Goal: Task Accomplishment & Management: Complete application form

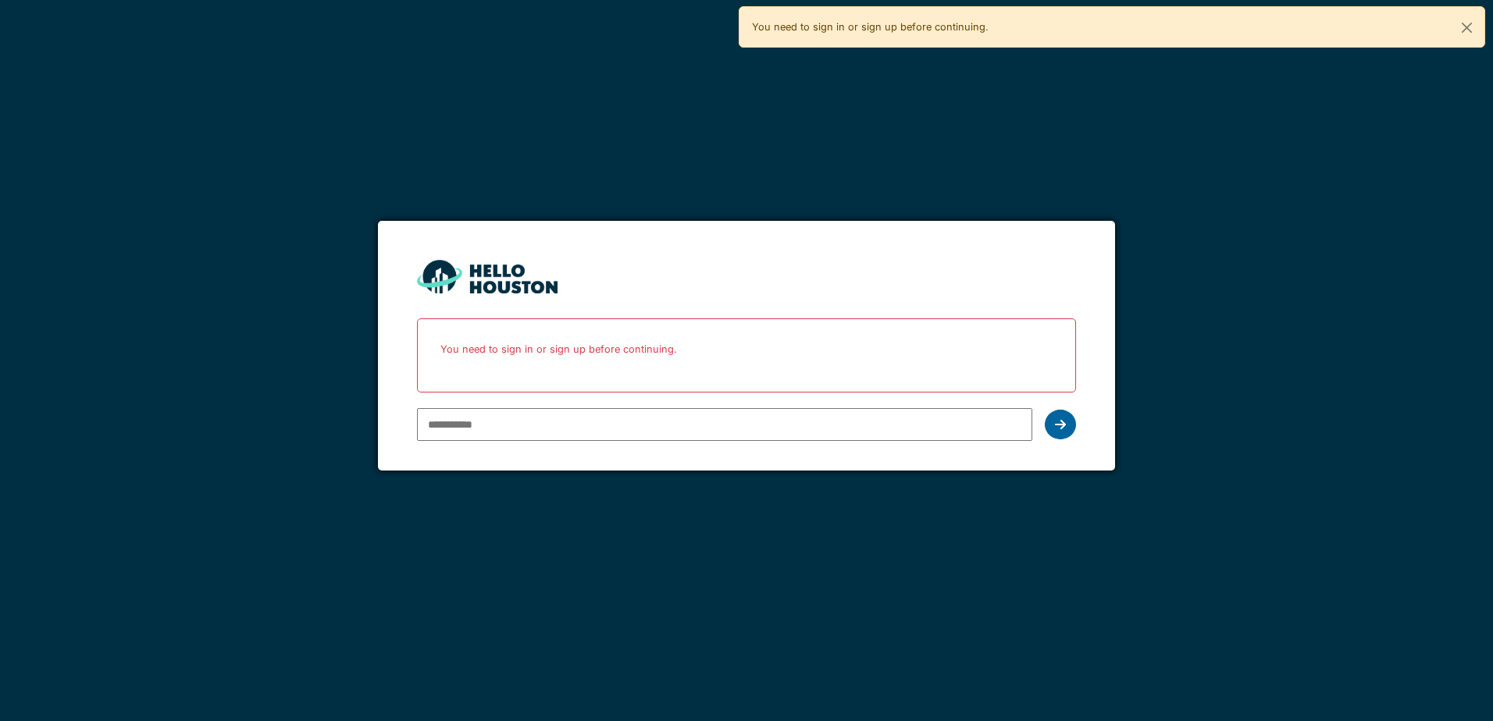
type input "**********"
click at [1068, 428] on div at bounding box center [1060, 425] width 31 height 30
click at [1056, 424] on icon at bounding box center [1060, 424] width 11 height 12
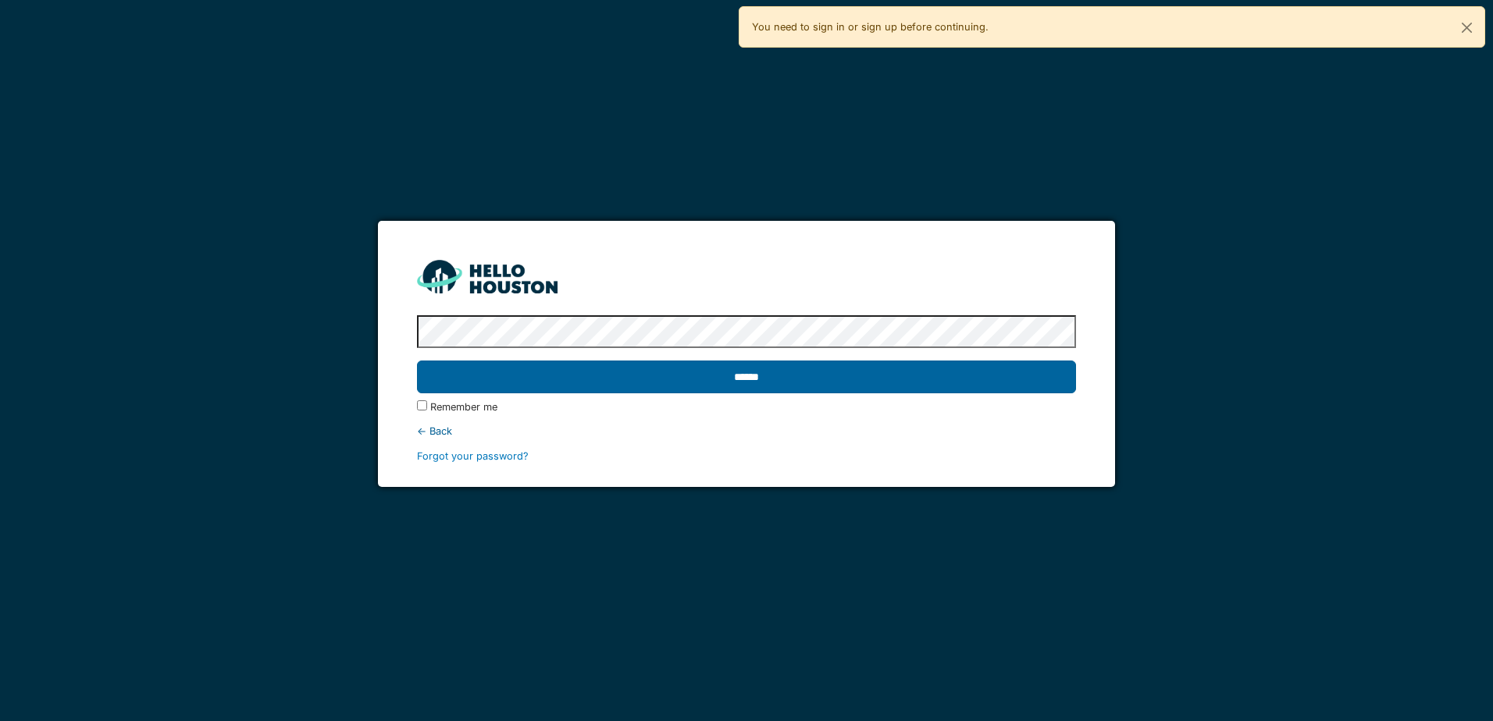
click at [742, 376] on input "******" at bounding box center [746, 377] width 658 height 33
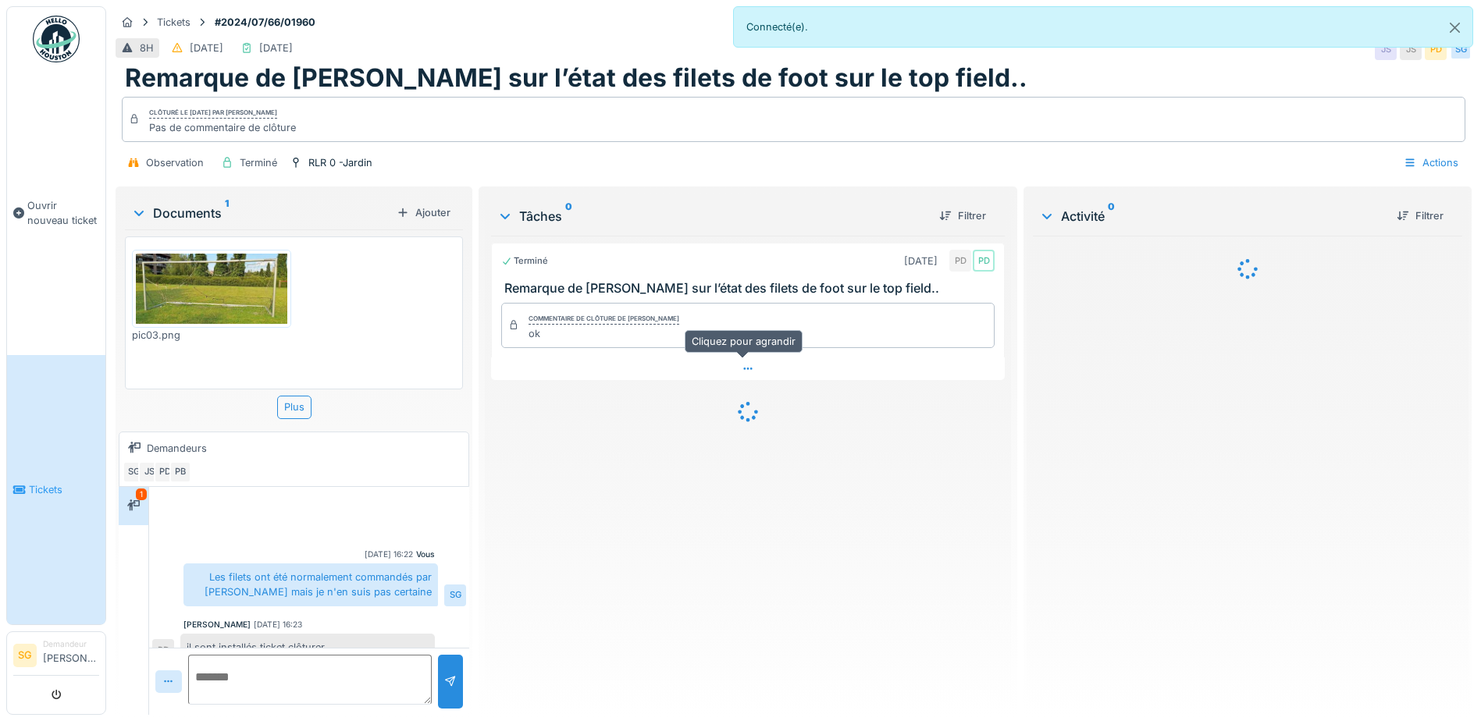
scroll to position [20, 0]
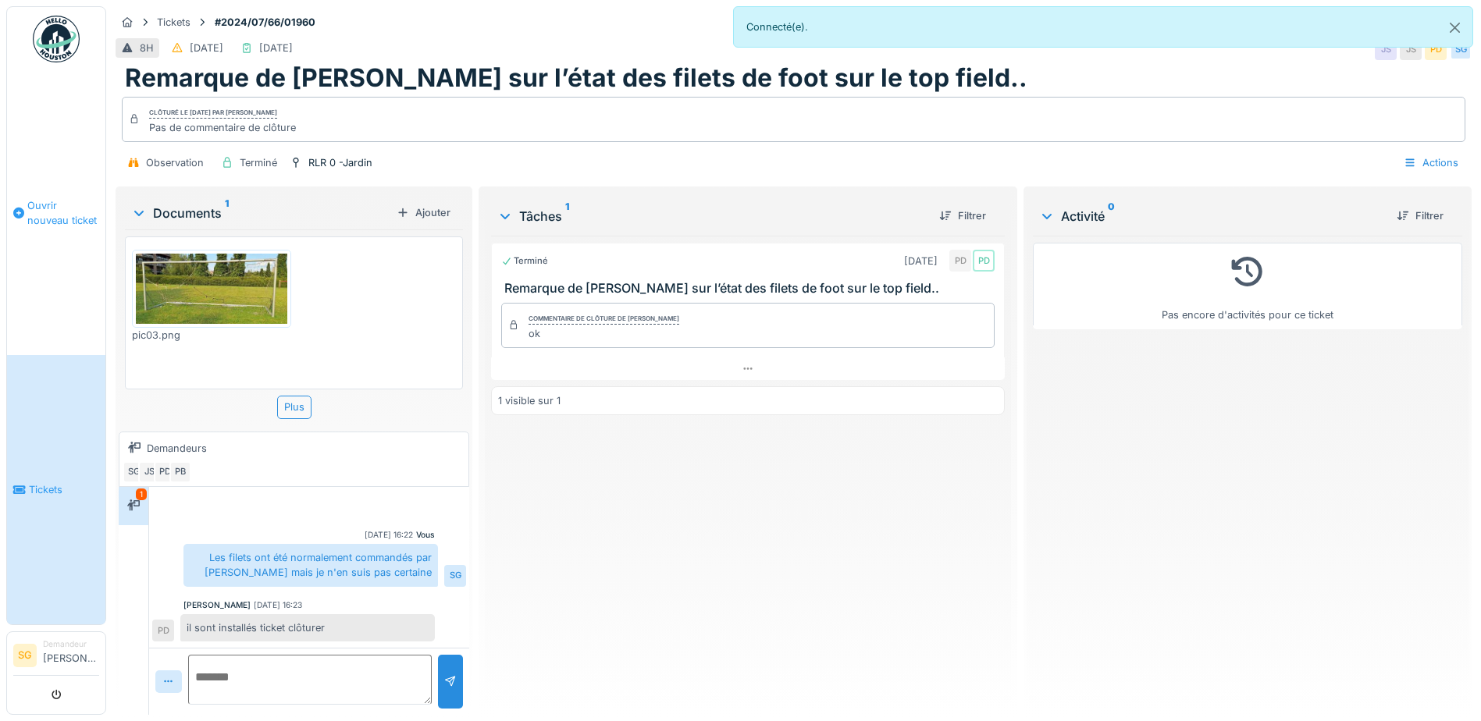
click at [48, 198] on span "Ouvrir nouveau ticket" at bounding box center [63, 213] width 72 height 30
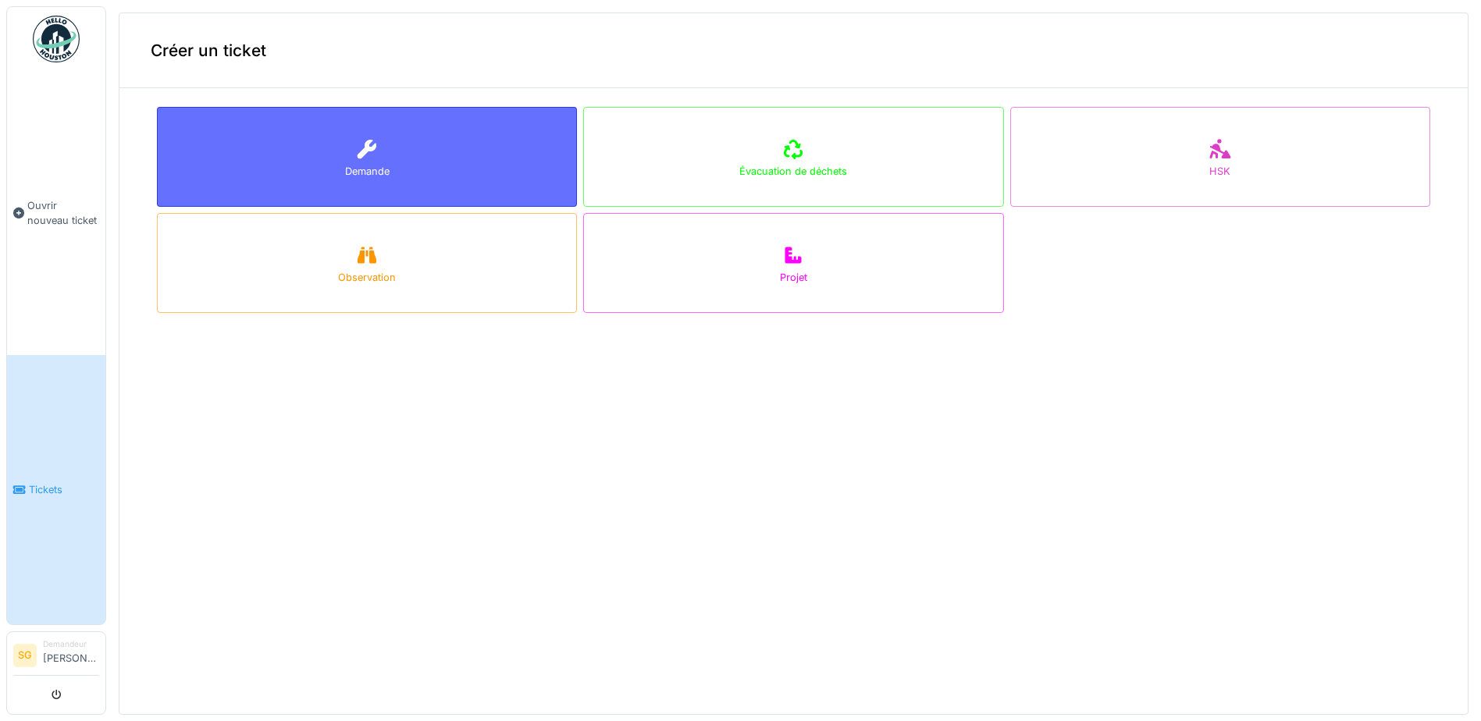
click at [355, 154] on icon at bounding box center [366, 149] width 23 height 19
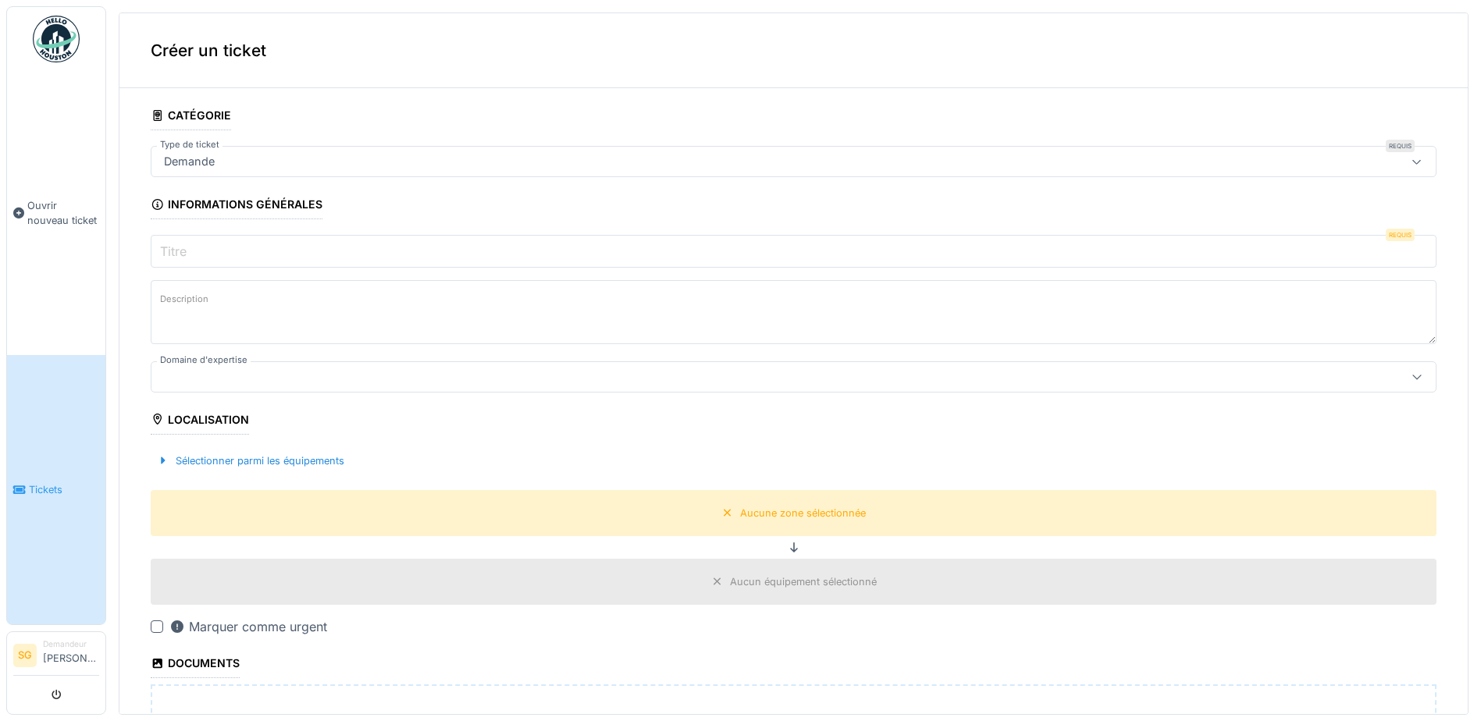
click at [237, 155] on div "Demande" at bounding box center [724, 161] width 1132 height 17
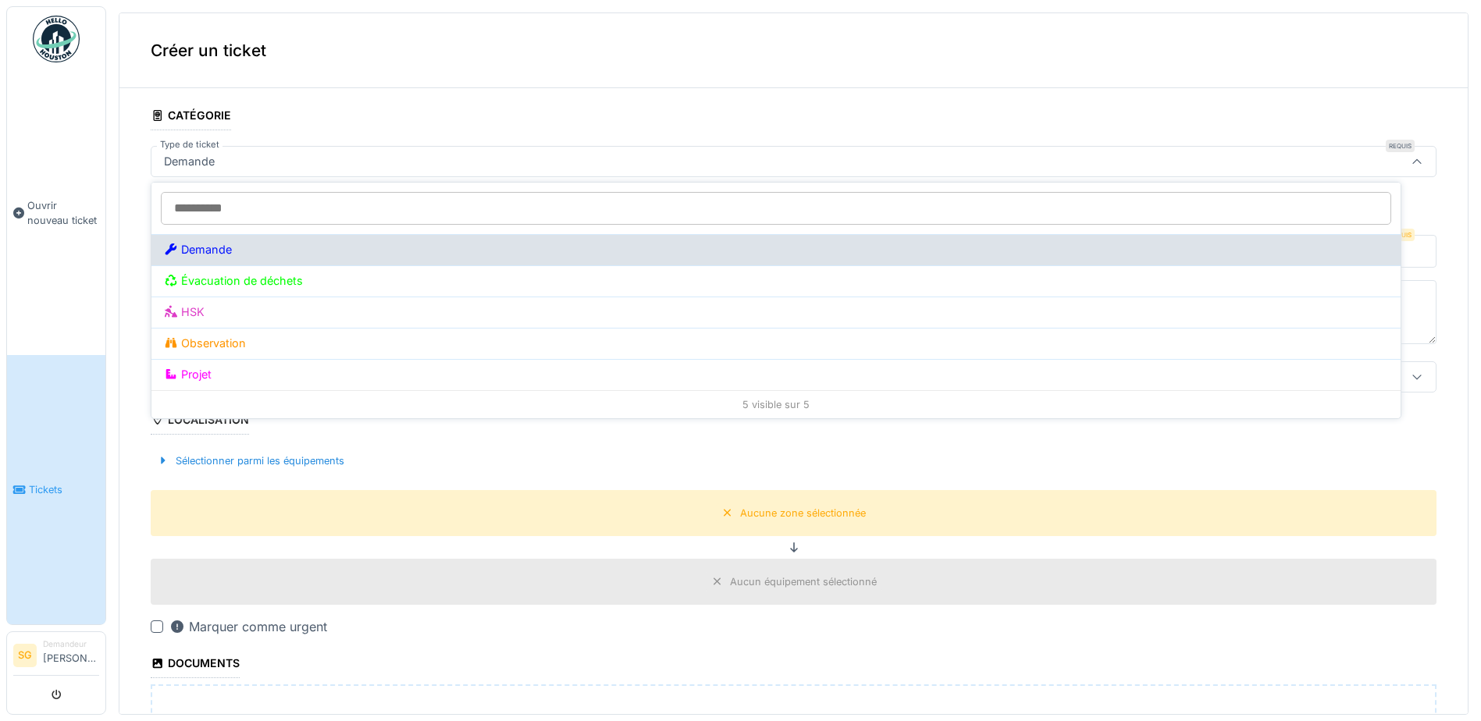
click at [215, 254] on div "Demande" at bounding box center [776, 249] width 1224 height 17
click at [200, 244] on div "Demande" at bounding box center [776, 249] width 1224 height 17
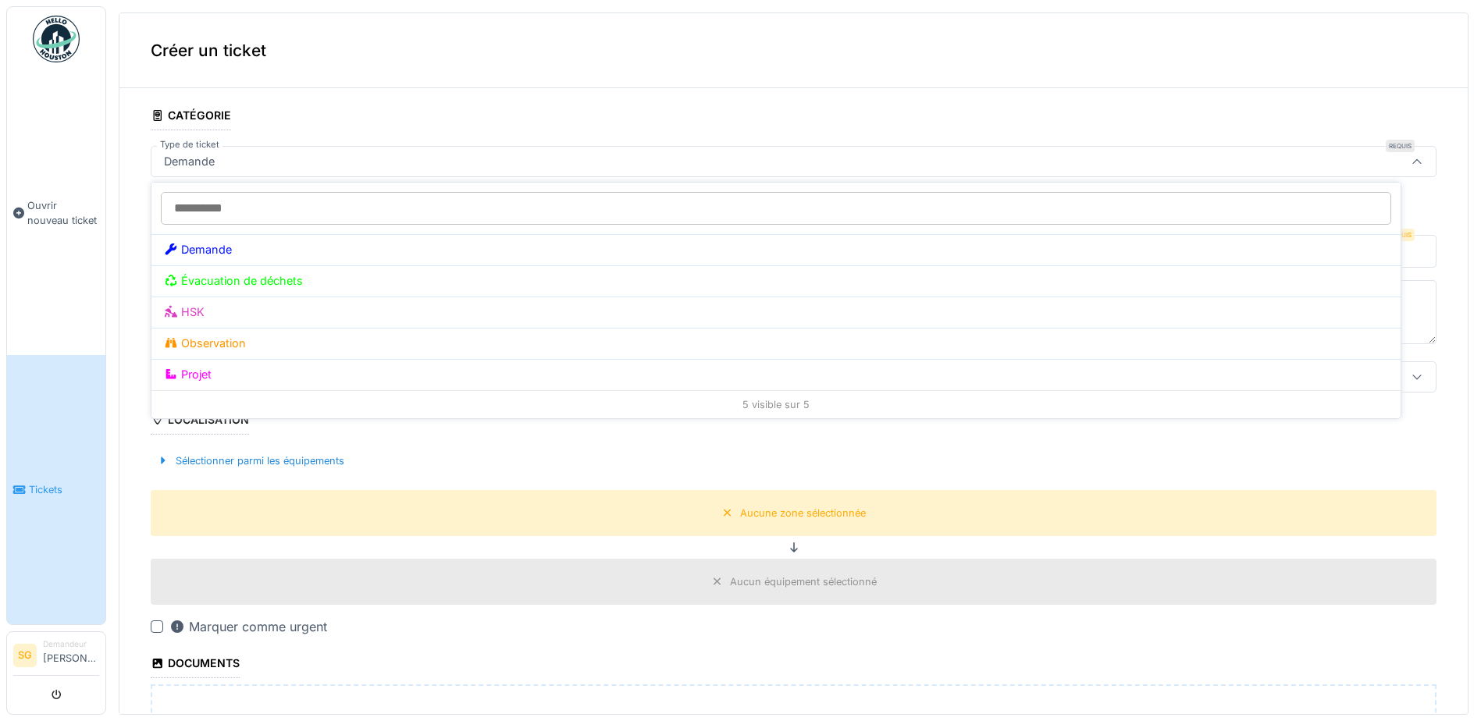
click at [123, 465] on div "**********" at bounding box center [793, 561] width 1348 height 920
click at [212, 261] on input "Titre" at bounding box center [794, 251] width 1286 height 33
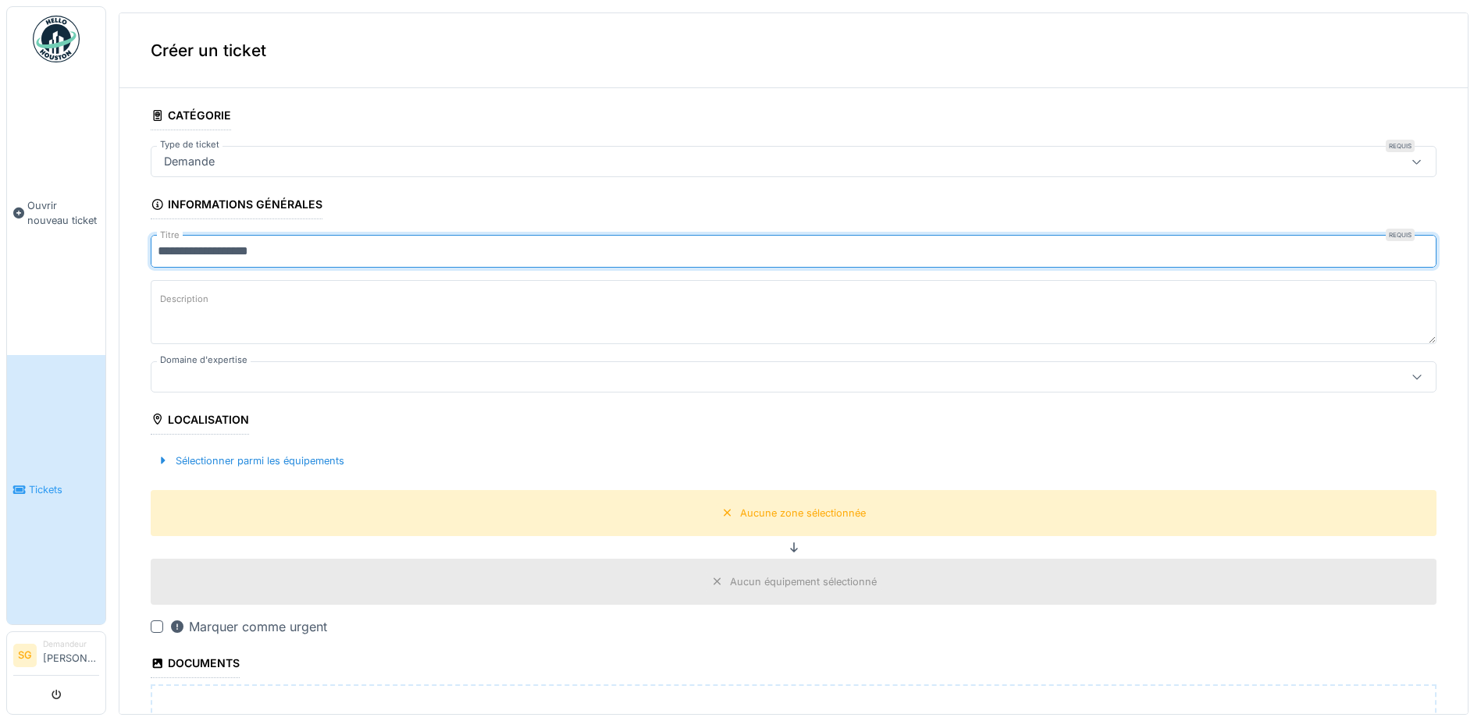
type input "**********"
click at [212, 312] on textarea "Description" at bounding box center [794, 312] width 1286 height 64
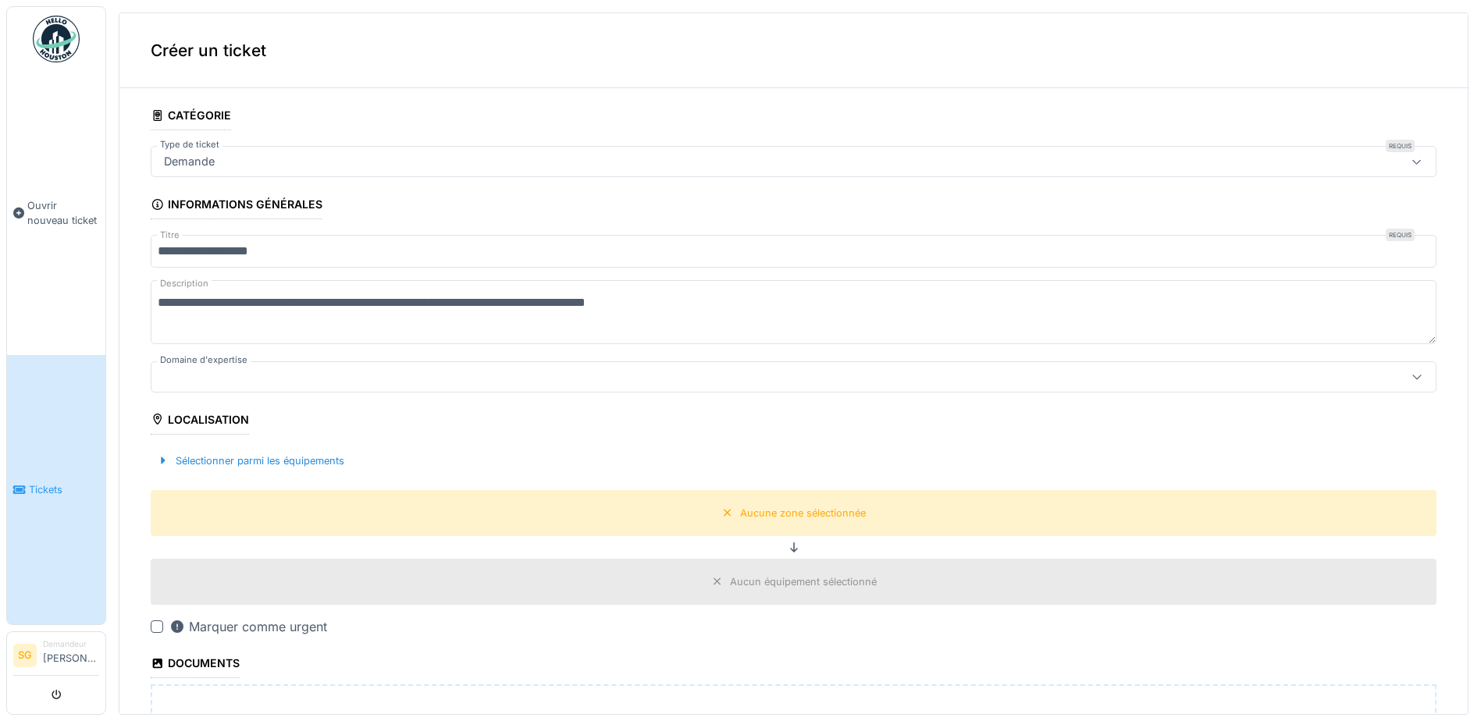
click at [626, 302] on textarea "**********" at bounding box center [794, 312] width 1286 height 64
click at [717, 304] on textarea "**********" at bounding box center [794, 312] width 1286 height 64
type textarea "**********"
click at [170, 370] on div at bounding box center [724, 376] width 1132 height 17
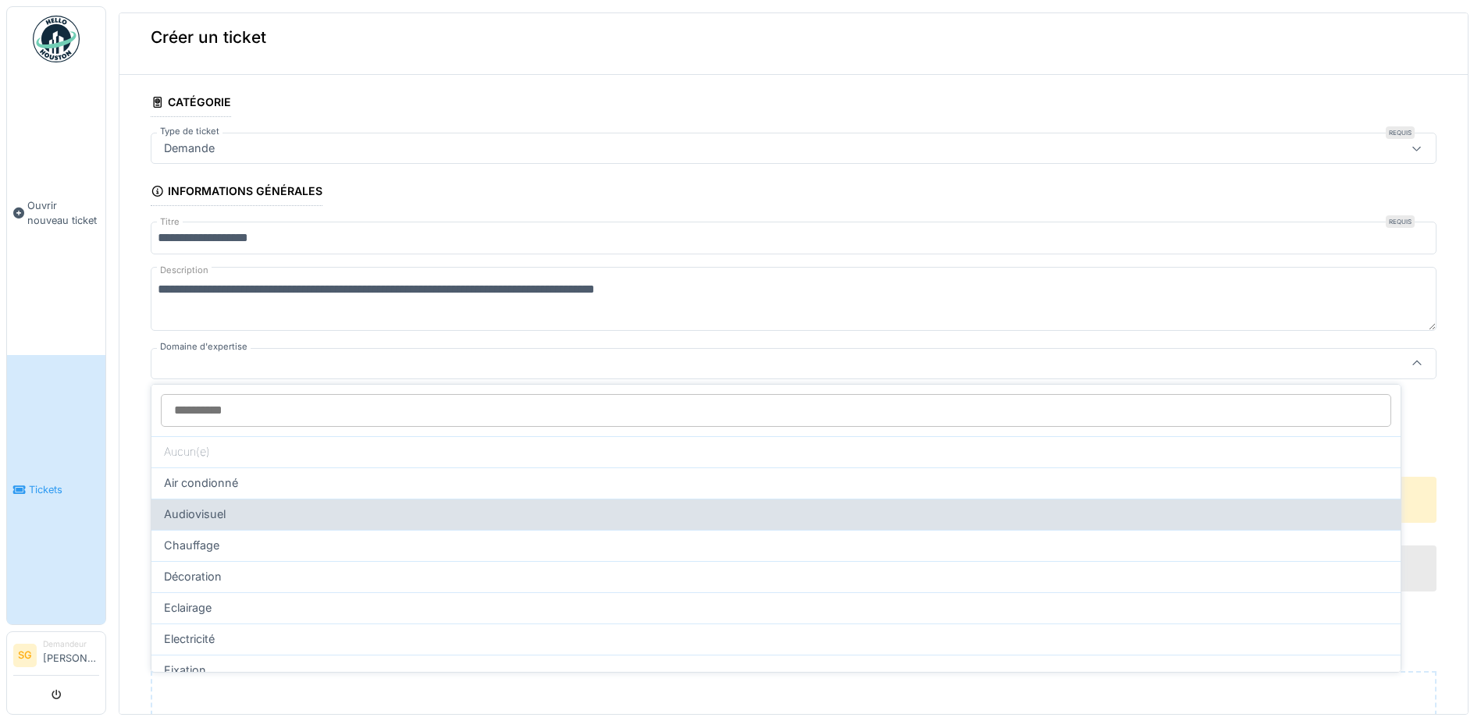
click at [205, 511] on span "Audiovisuel" at bounding box center [195, 514] width 62 height 17
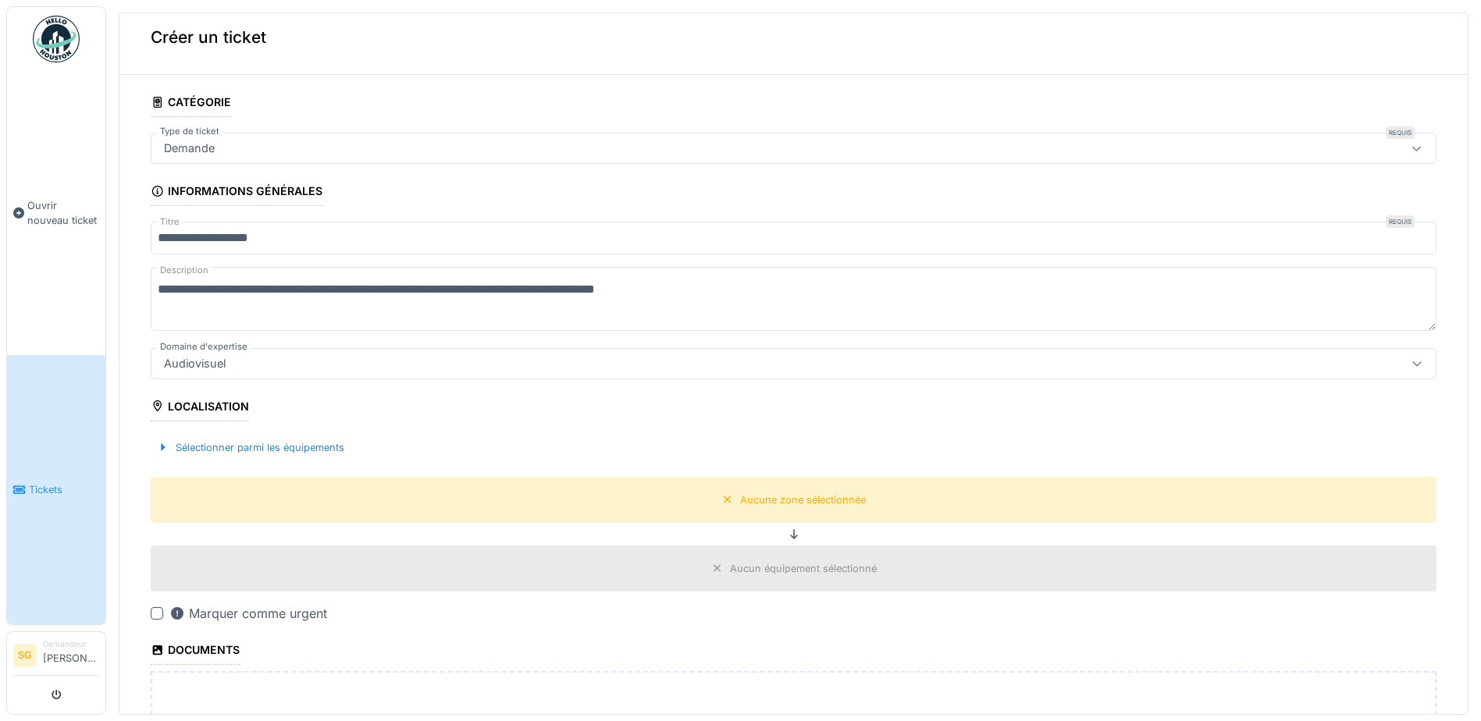
click at [257, 358] on div "Audiovisuel" at bounding box center [724, 363] width 1132 height 17
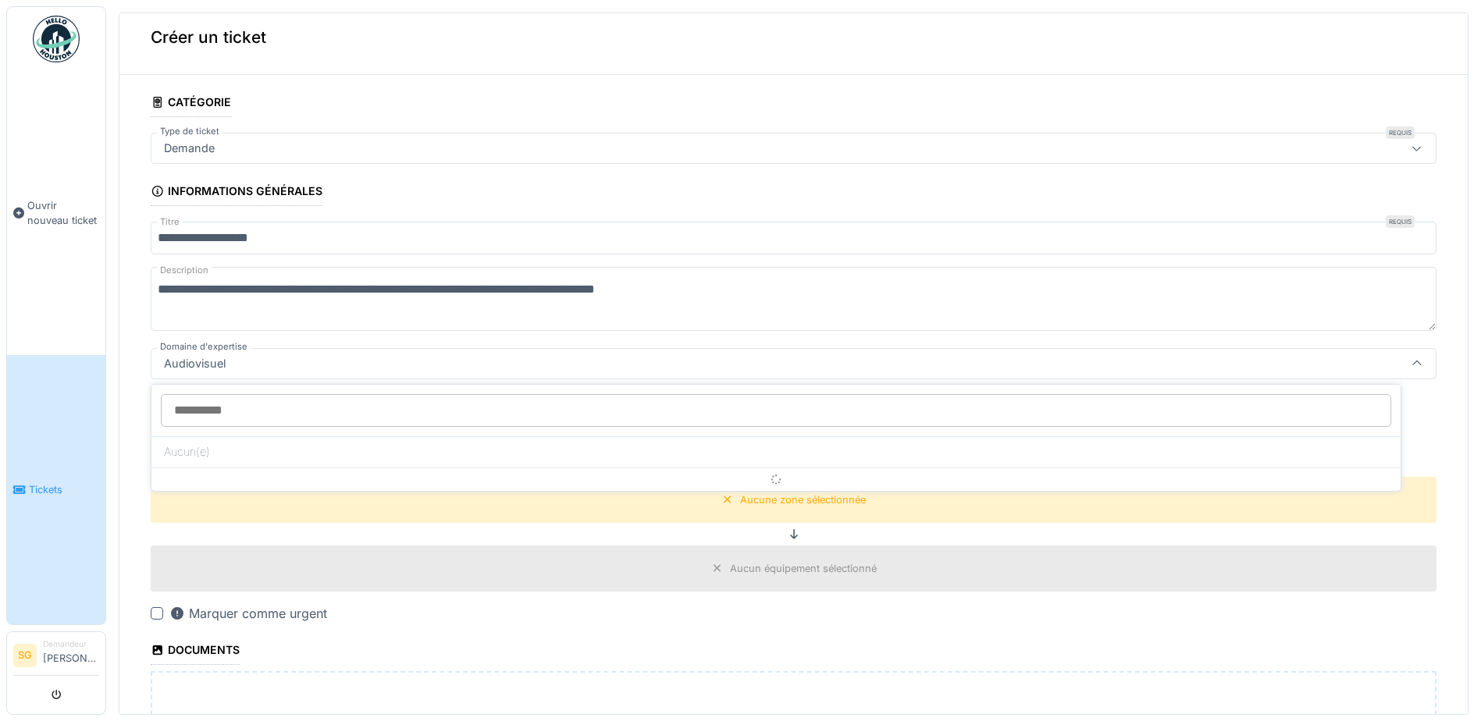
click at [191, 363] on div "Audiovisuel" at bounding box center [195, 363] width 74 height 17
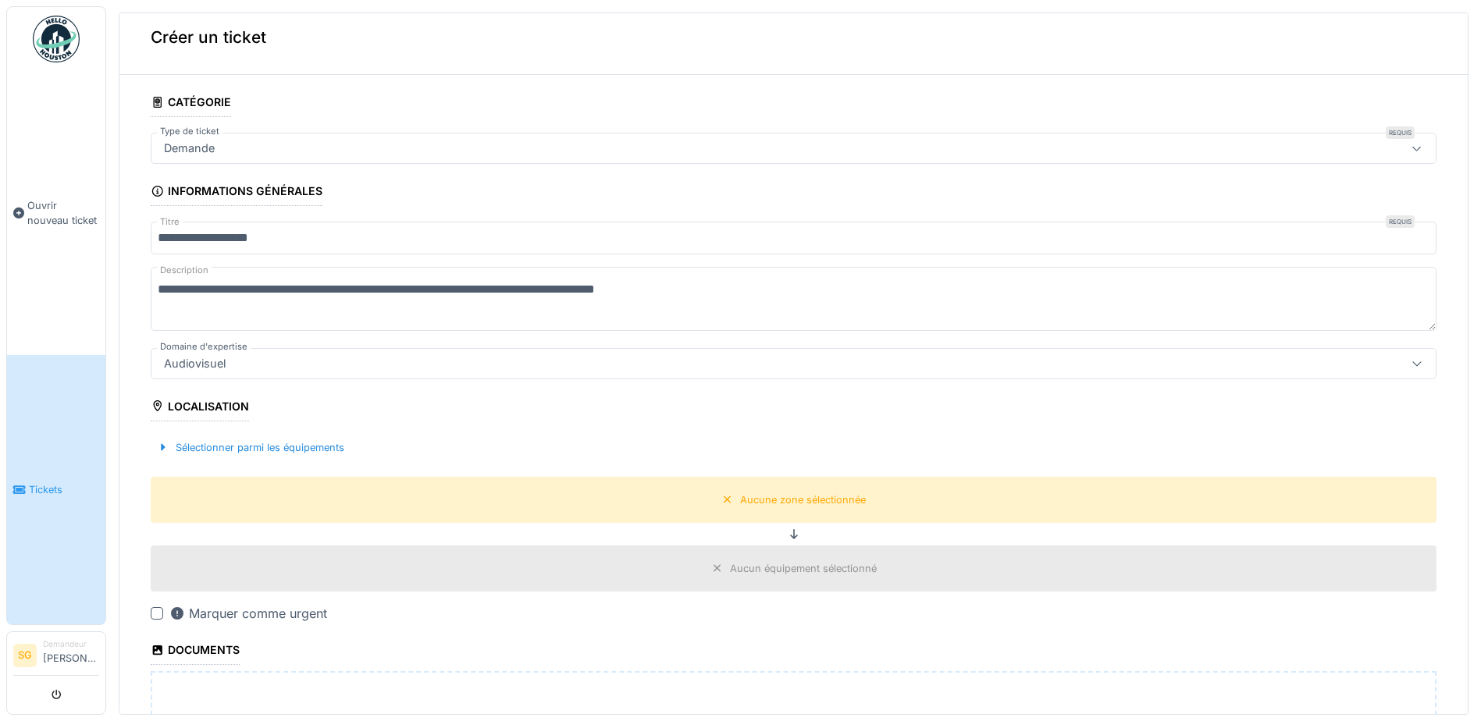
click at [1411, 364] on icon at bounding box center [1417, 363] width 12 height 10
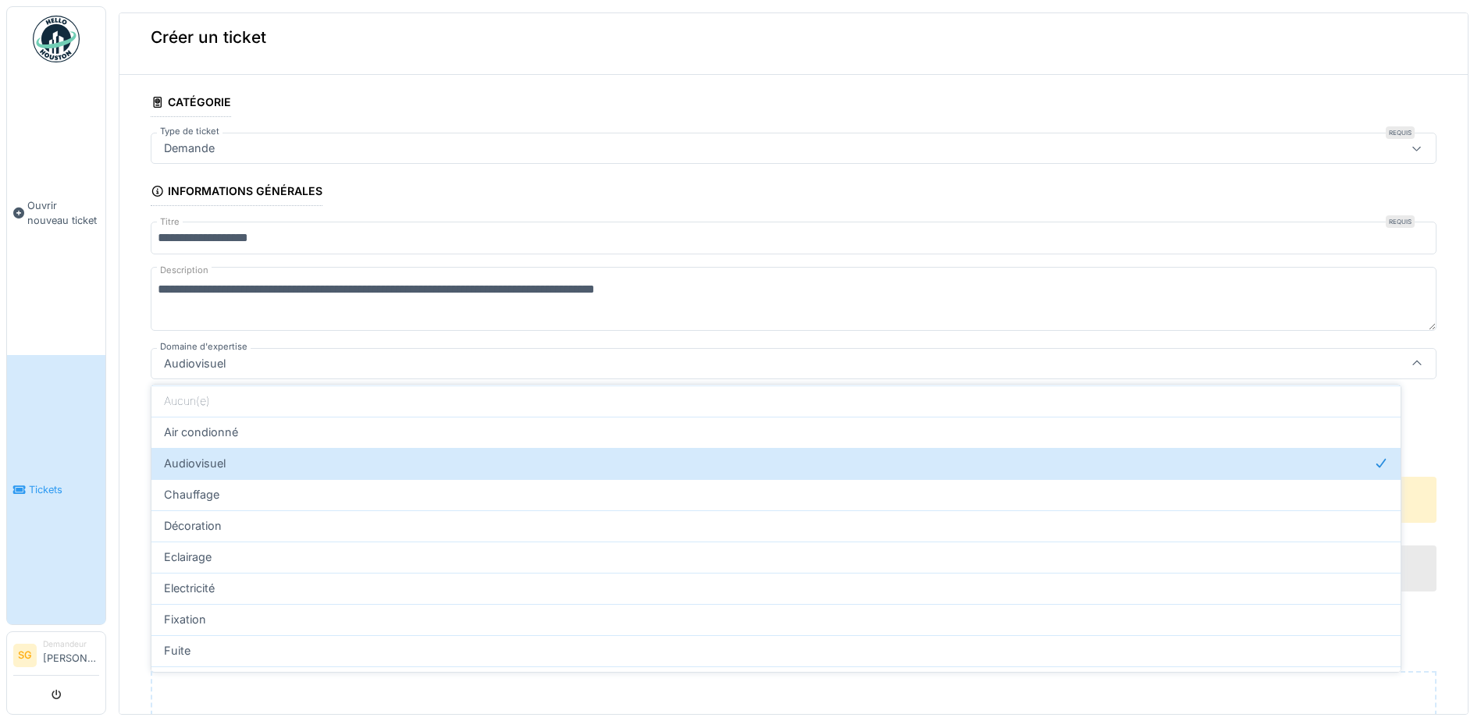
scroll to position [0, 0]
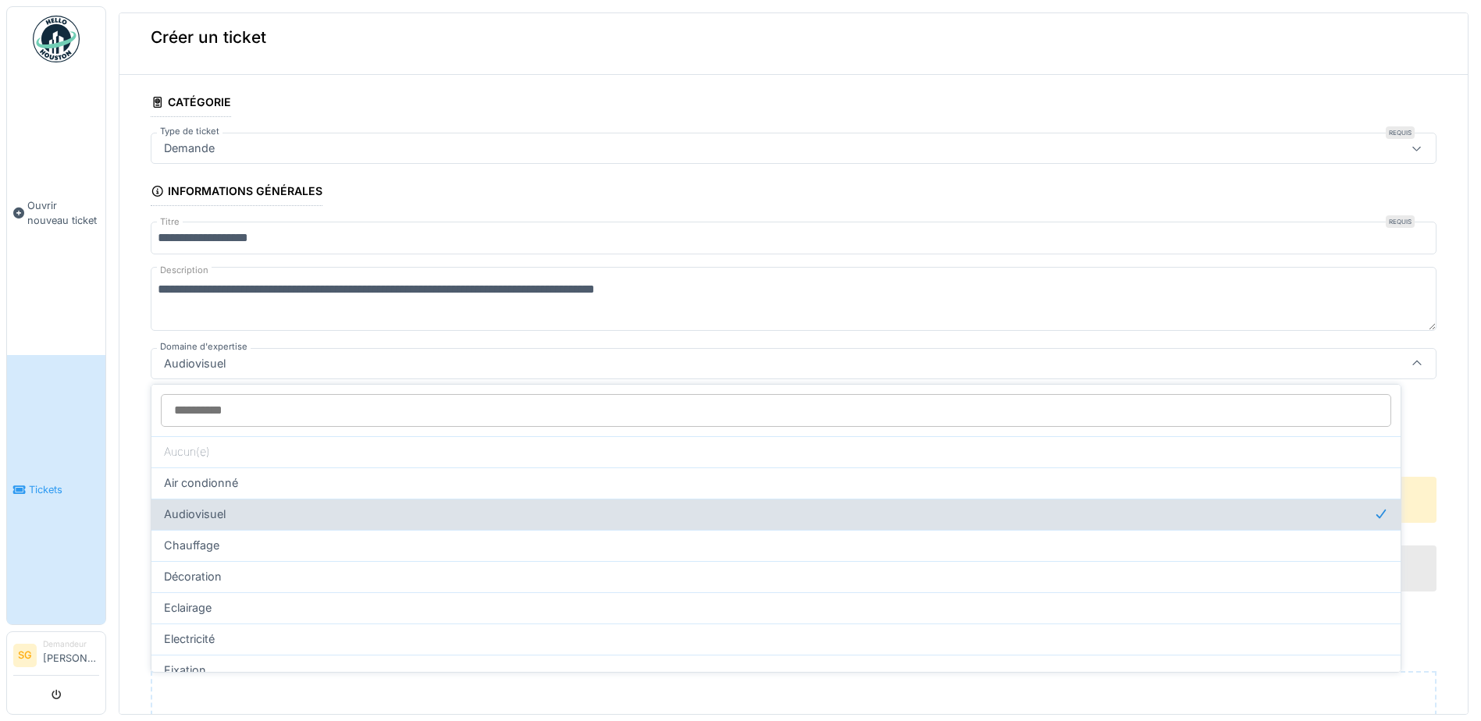
click at [188, 511] on span "Audiovisuel" at bounding box center [195, 514] width 62 height 17
click at [186, 516] on span "Audiovisuel" at bounding box center [195, 514] width 62 height 17
click at [186, 514] on span "Audiovisuel" at bounding box center [195, 514] width 62 height 17
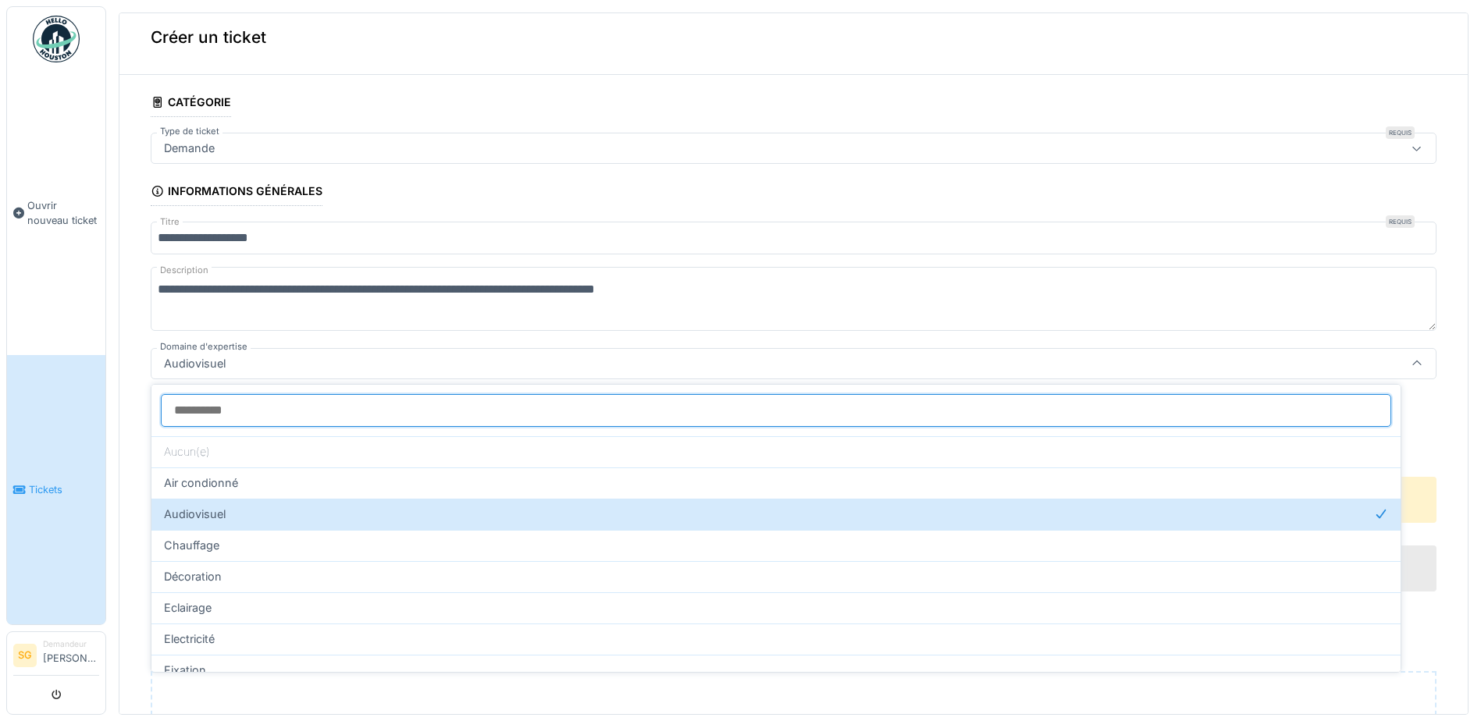
click at [283, 417] on input "Domaine d'expertise" at bounding box center [776, 410] width 1230 height 33
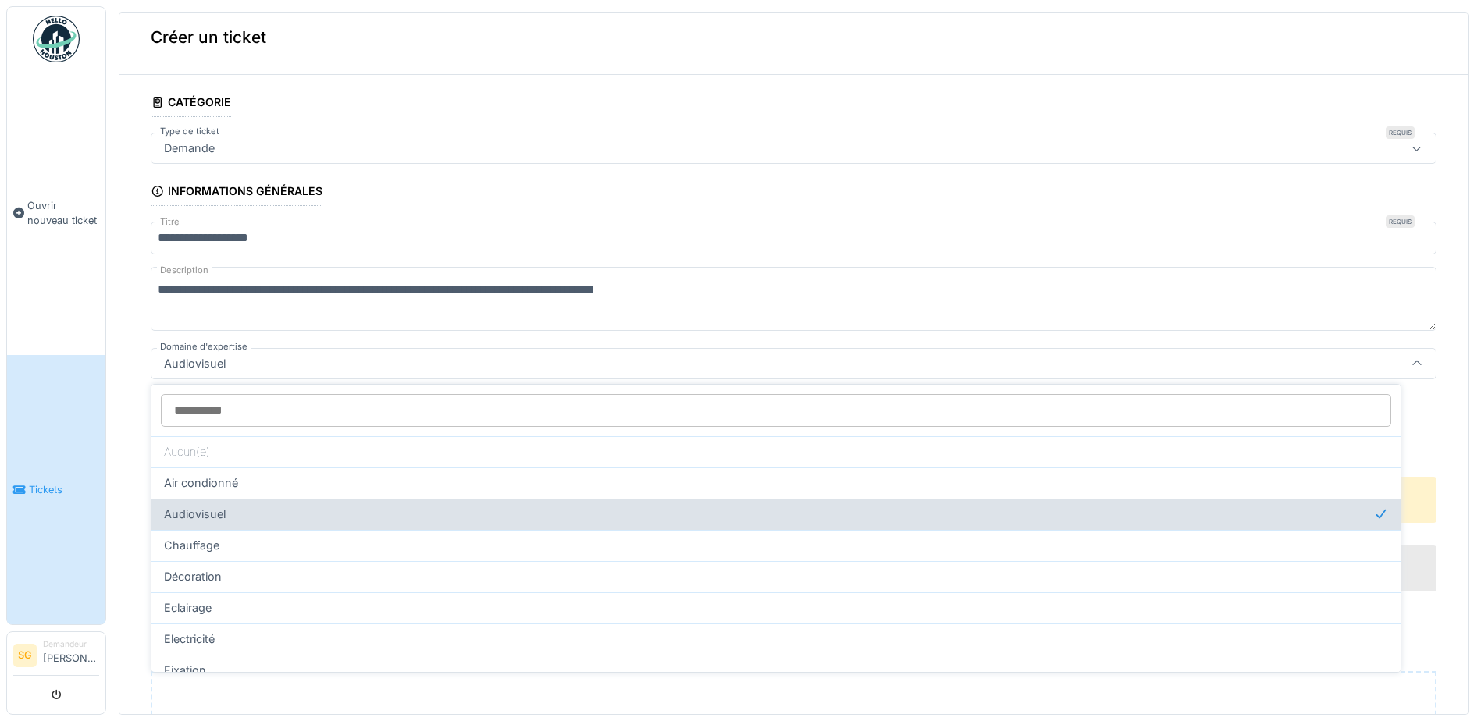
click at [178, 509] on span "Audiovisuel" at bounding box center [195, 514] width 62 height 17
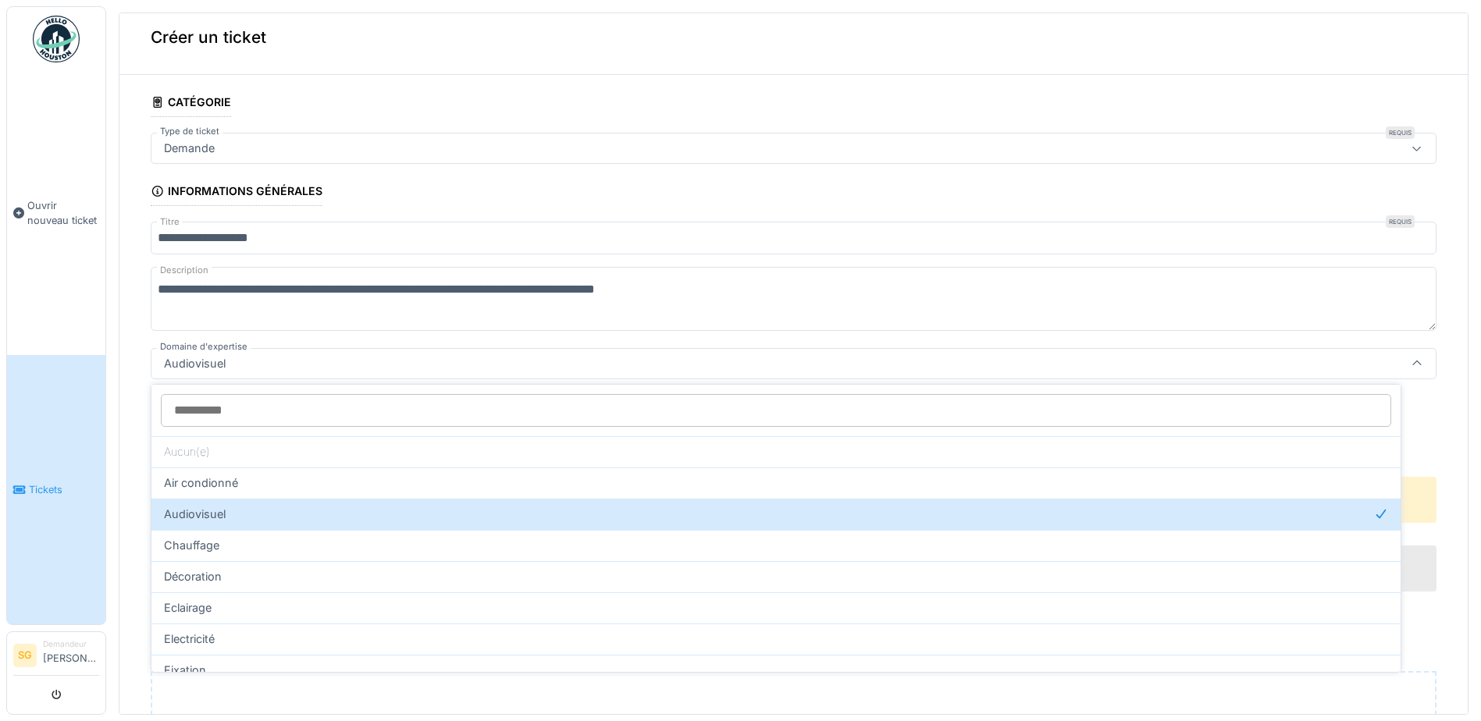
click at [483, 608] on div "Eclairage" at bounding box center [776, 608] width 1224 height 17
type input "****"
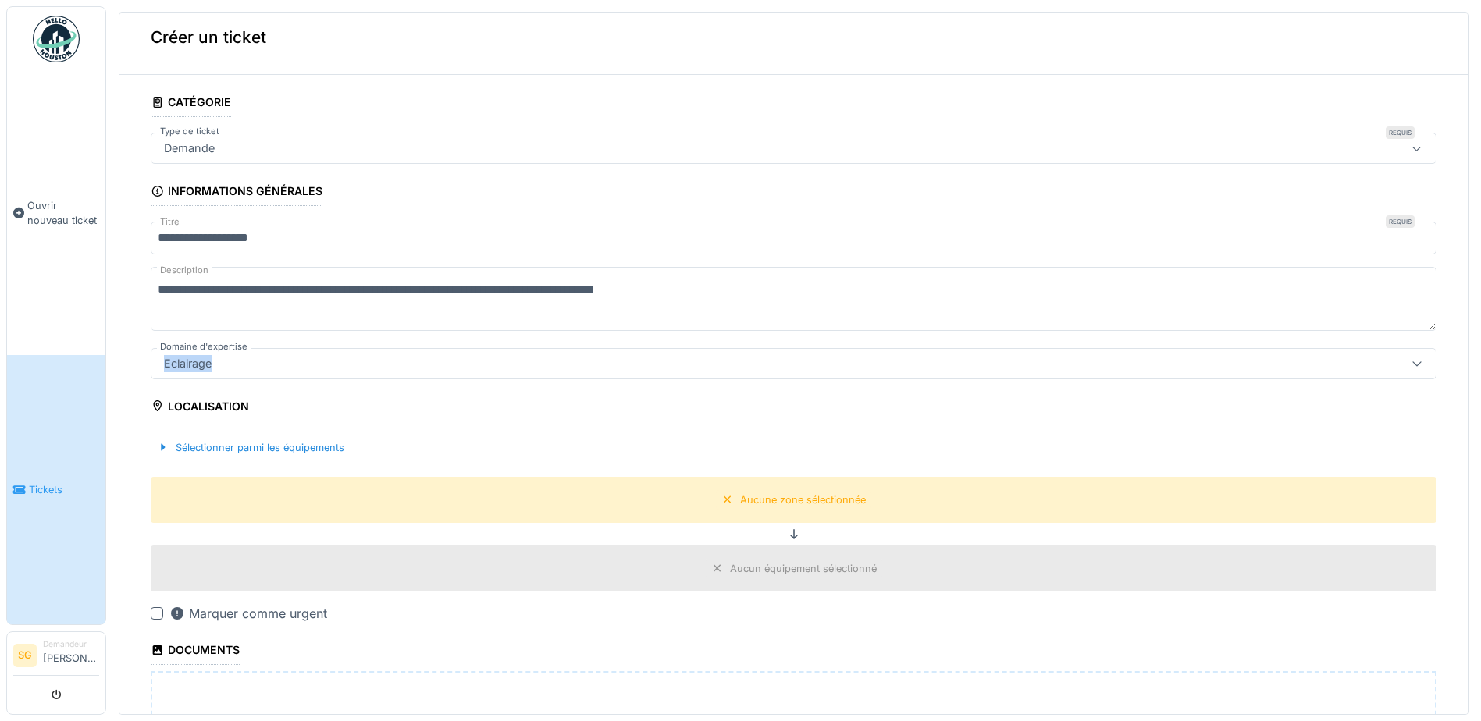
drag, startPoint x: 233, startPoint y: 358, endPoint x: 166, endPoint y: 358, distance: 67.1
click at [166, 358] on div "Eclairage" at bounding box center [724, 363] width 1132 height 17
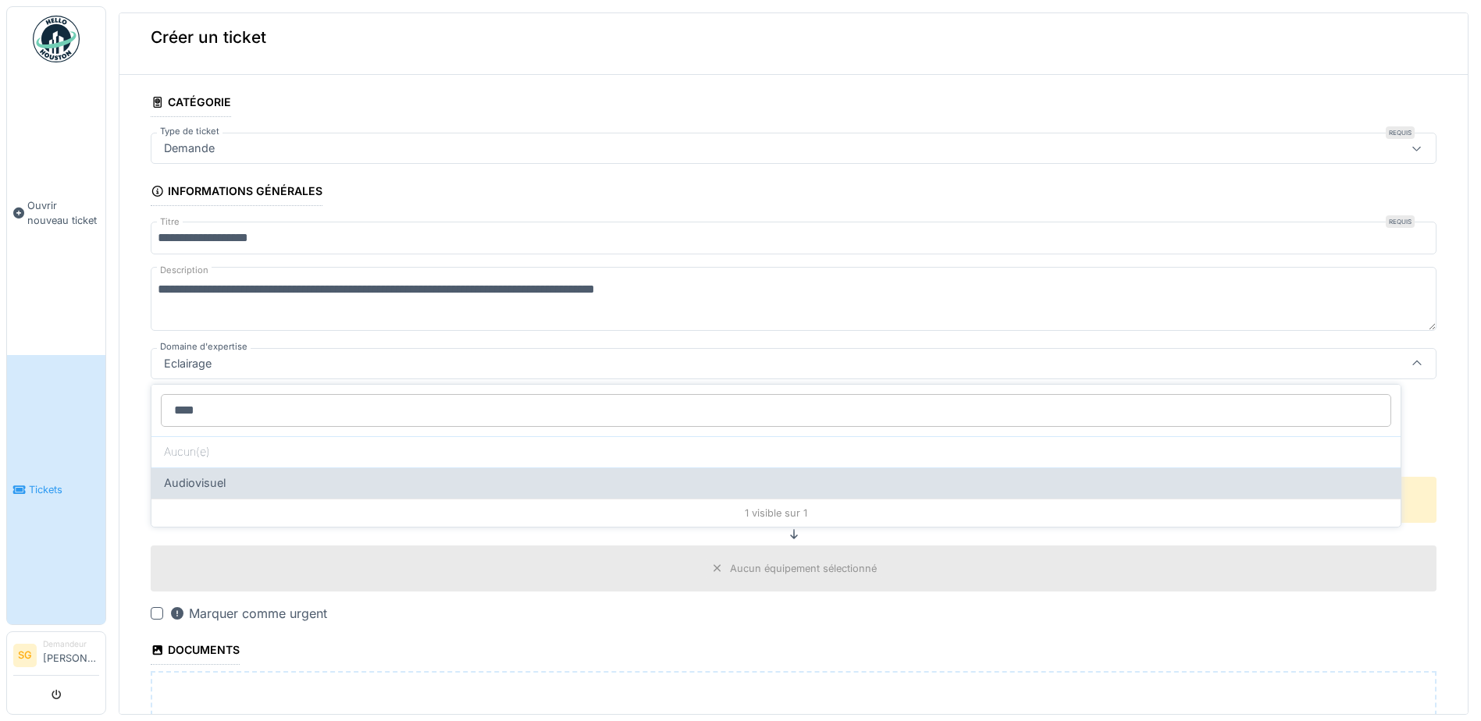
type input "****"
click at [197, 481] on span "Audiovisuel" at bounding box center [195, 483] width 62 height 17
type input "****"
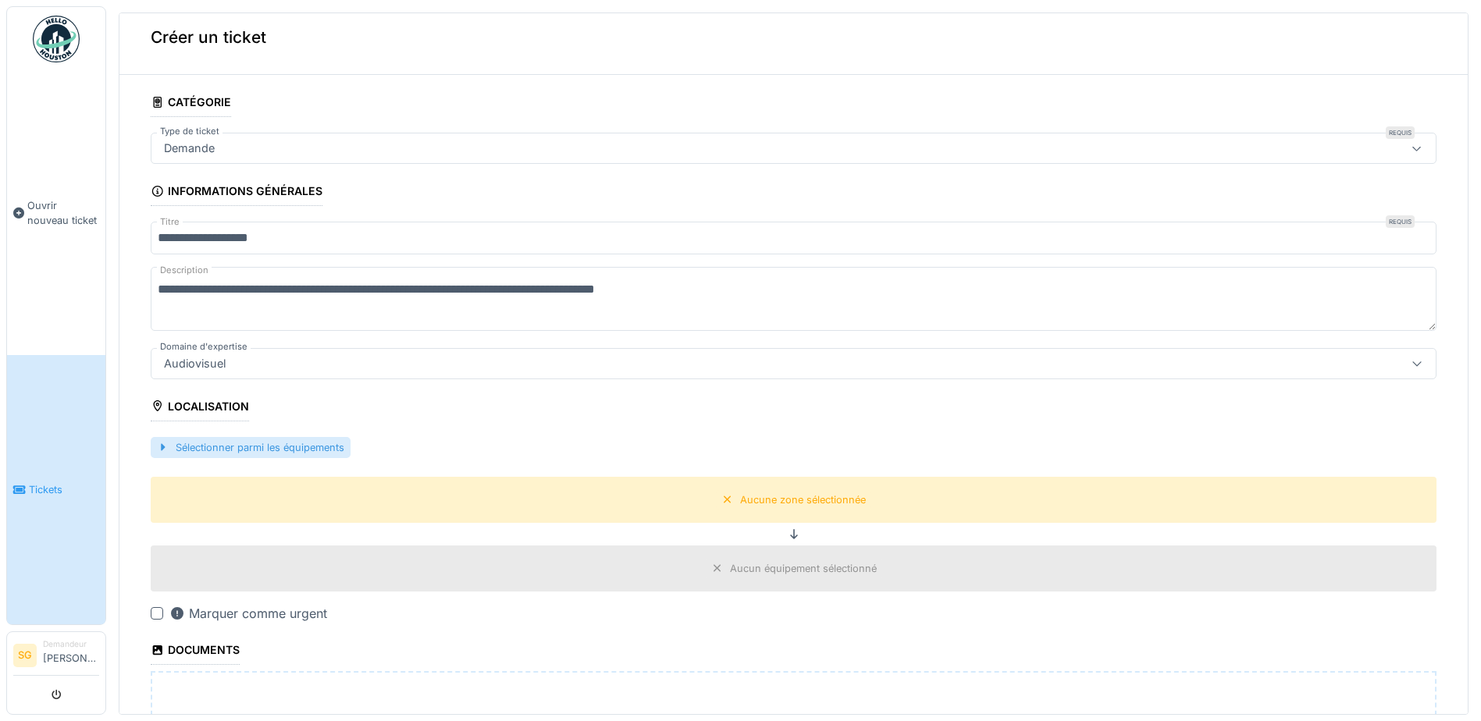
click at [162, 444] on div at bounding box center [163, 447] width 12 height 15
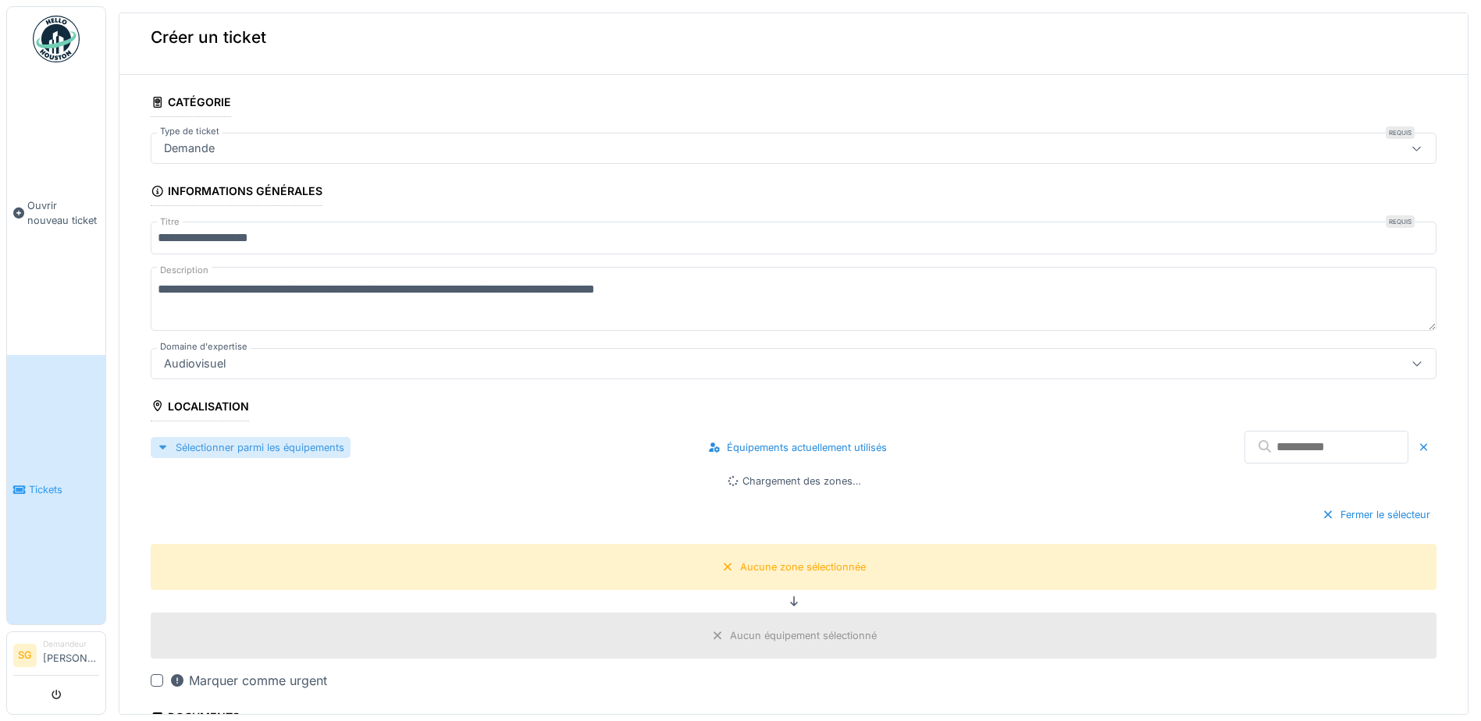
click at [241, 446] on div "Sélectionner parmi les équipements" at bounding box center [251, 447] width 200 height 21
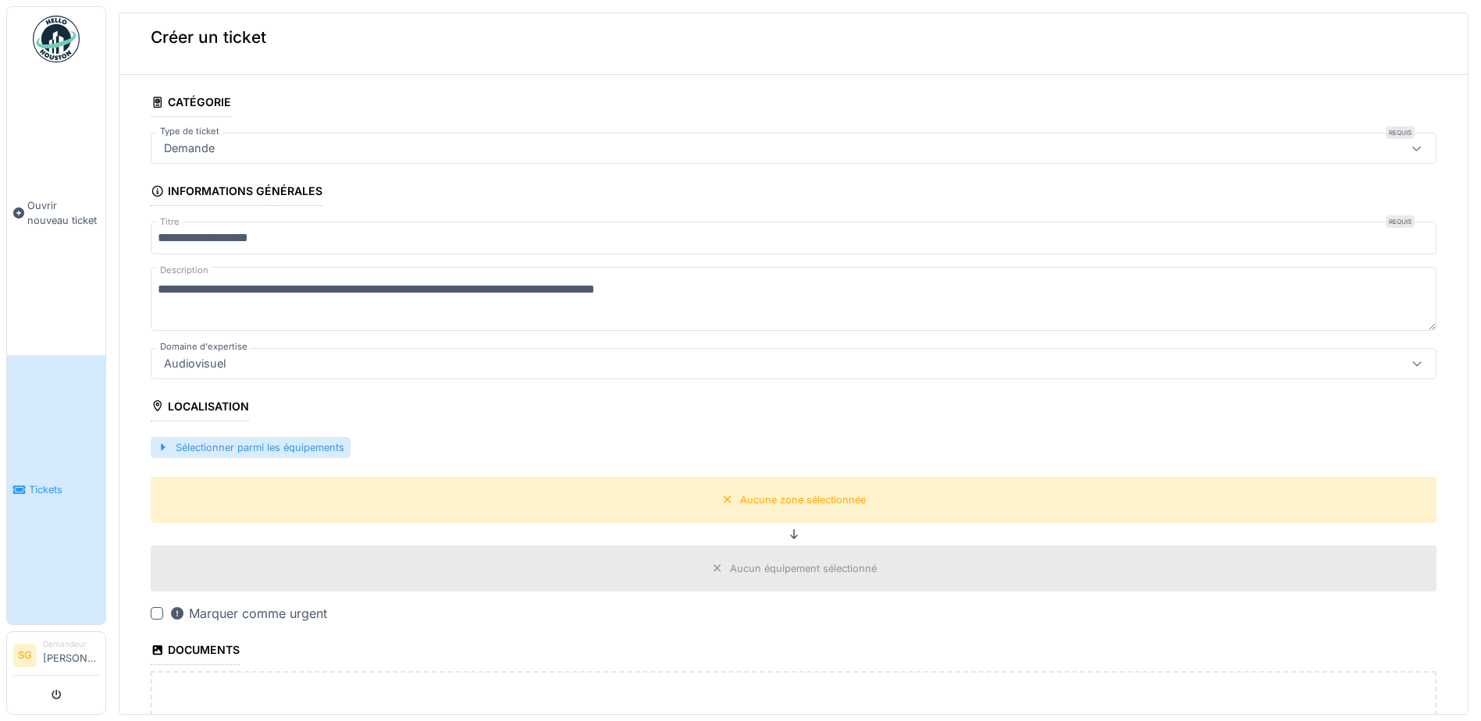
click at [241, 447] on div "Sélectionner parmi les équipements" at bounding box center [251, 447] width 200 height 21
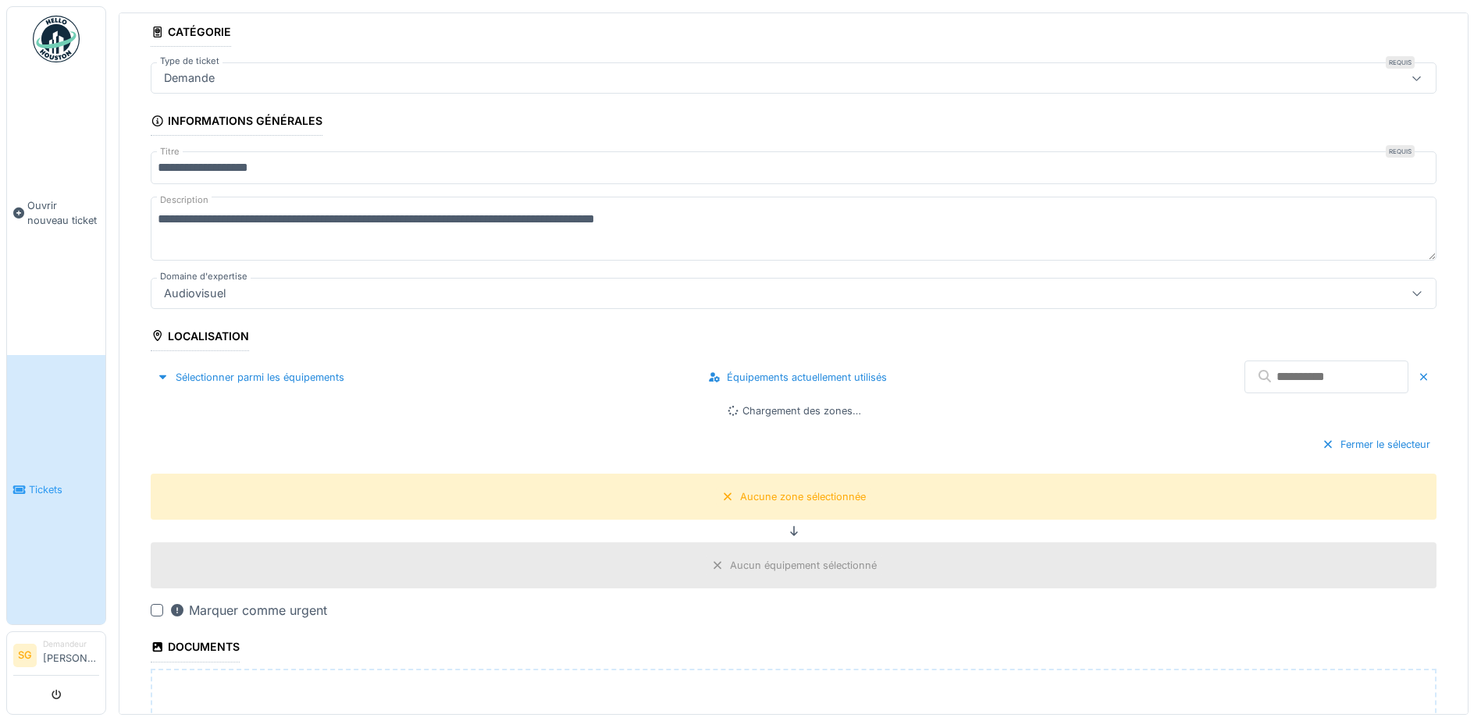
scroll to position [169, 0]
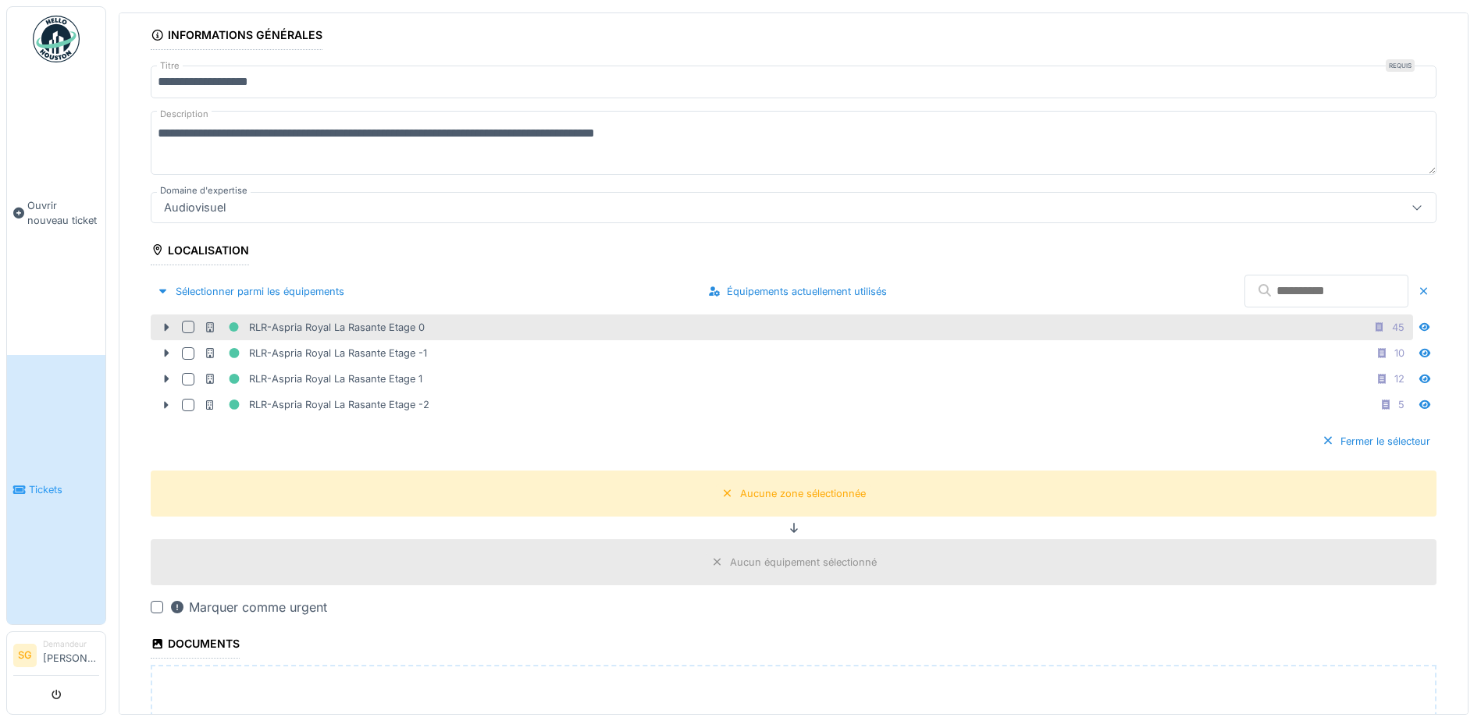
click at [187, 323] on div at bounding box center [188, 327] width 12 height 12
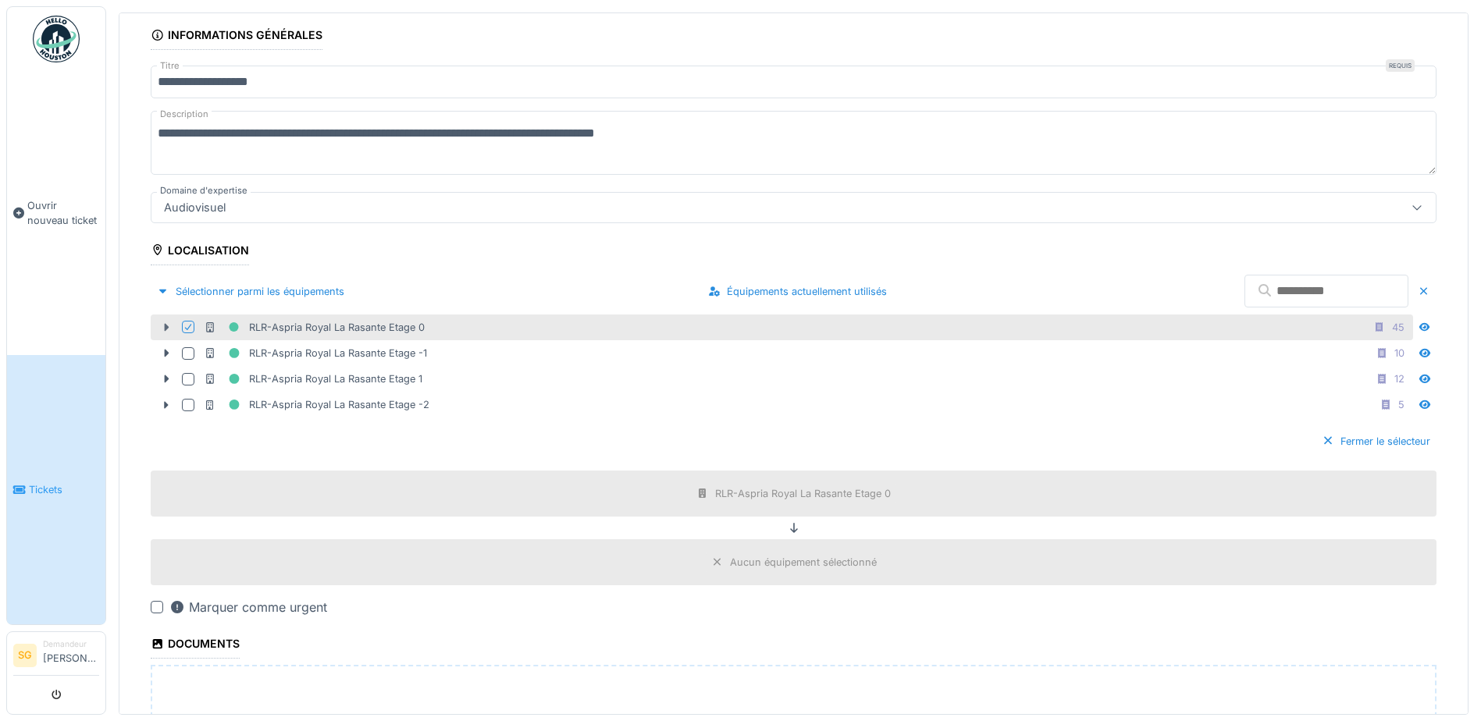
click at [163, 324] on icon at bounding box center [166, 327] width 12 height 10
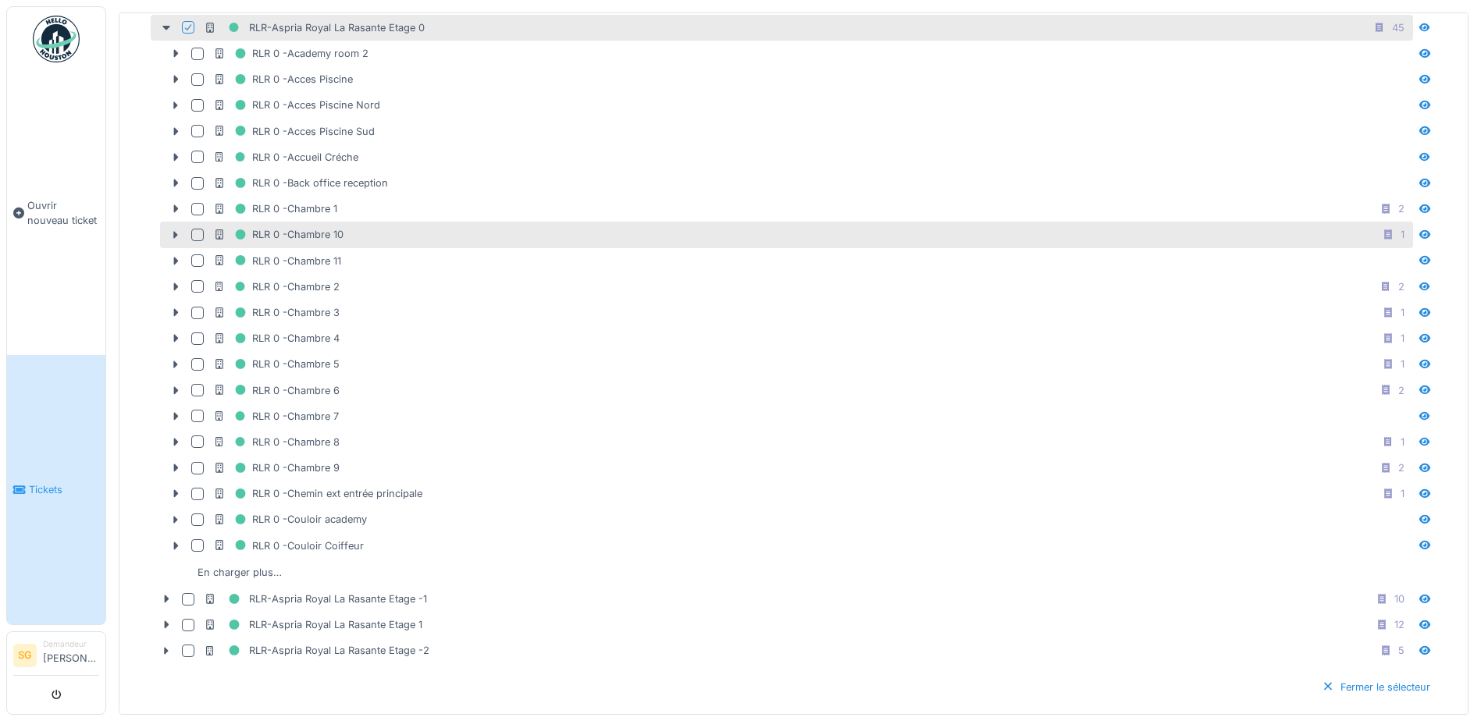
scroll to position [560, 0]
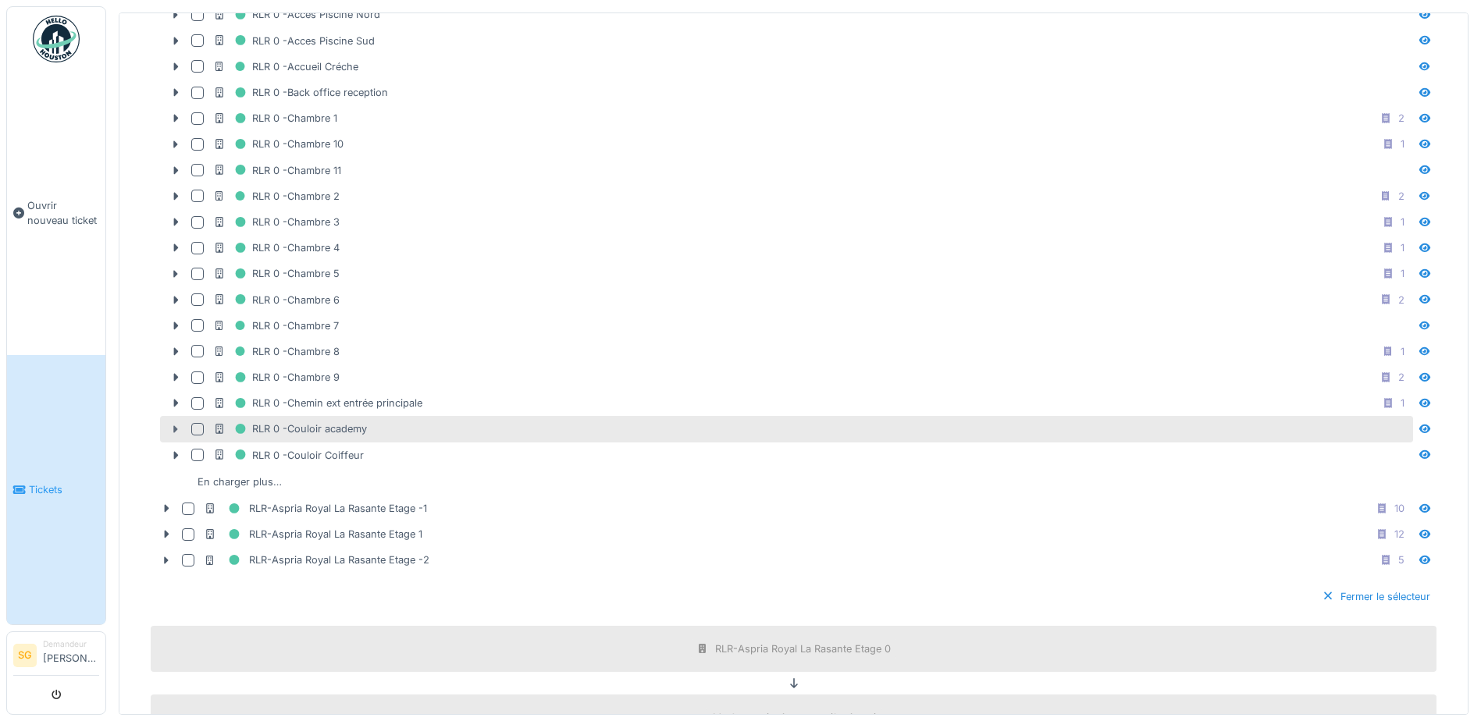
click at [177, 426] on icon at bounding box center [176, 429] width 5 height 8
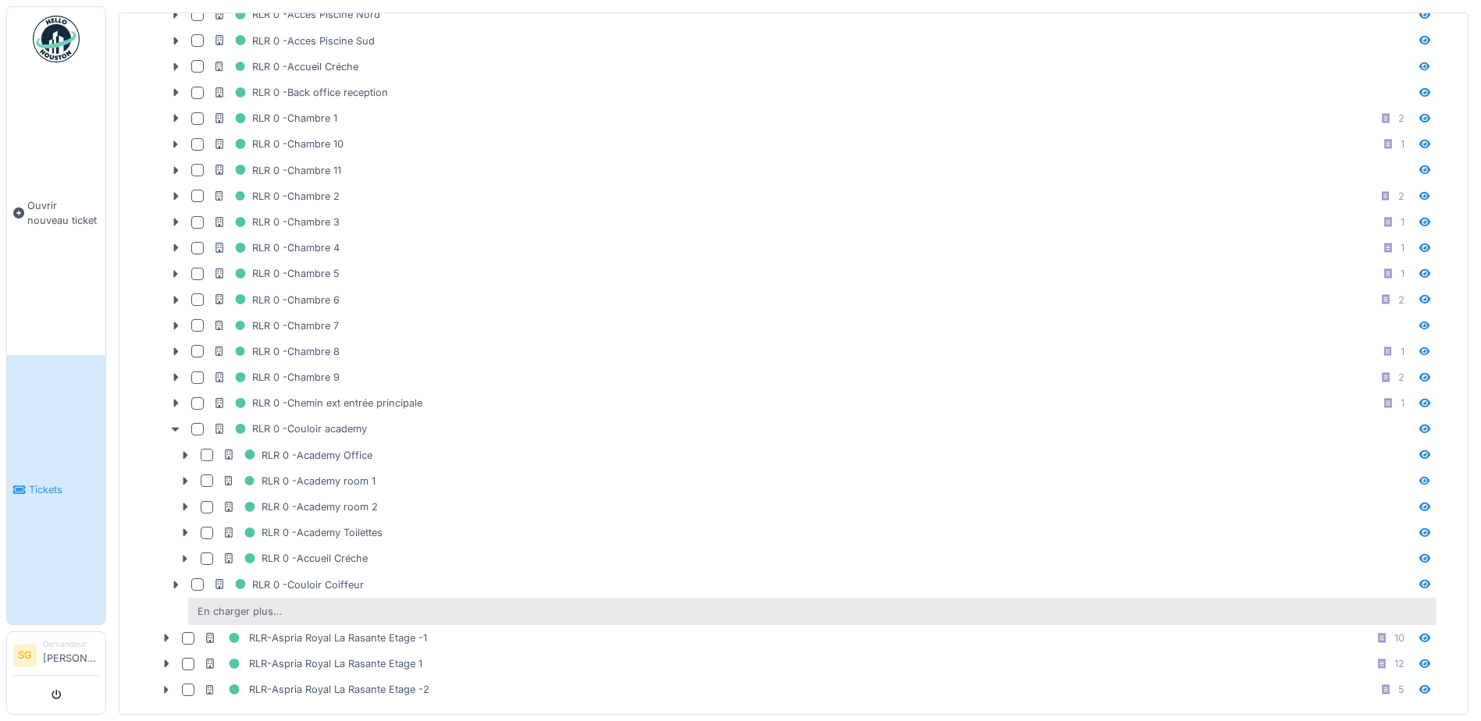
click at [248, 609] on div "En charger plus…" at bounding box center [239, 611] width 97 height 21
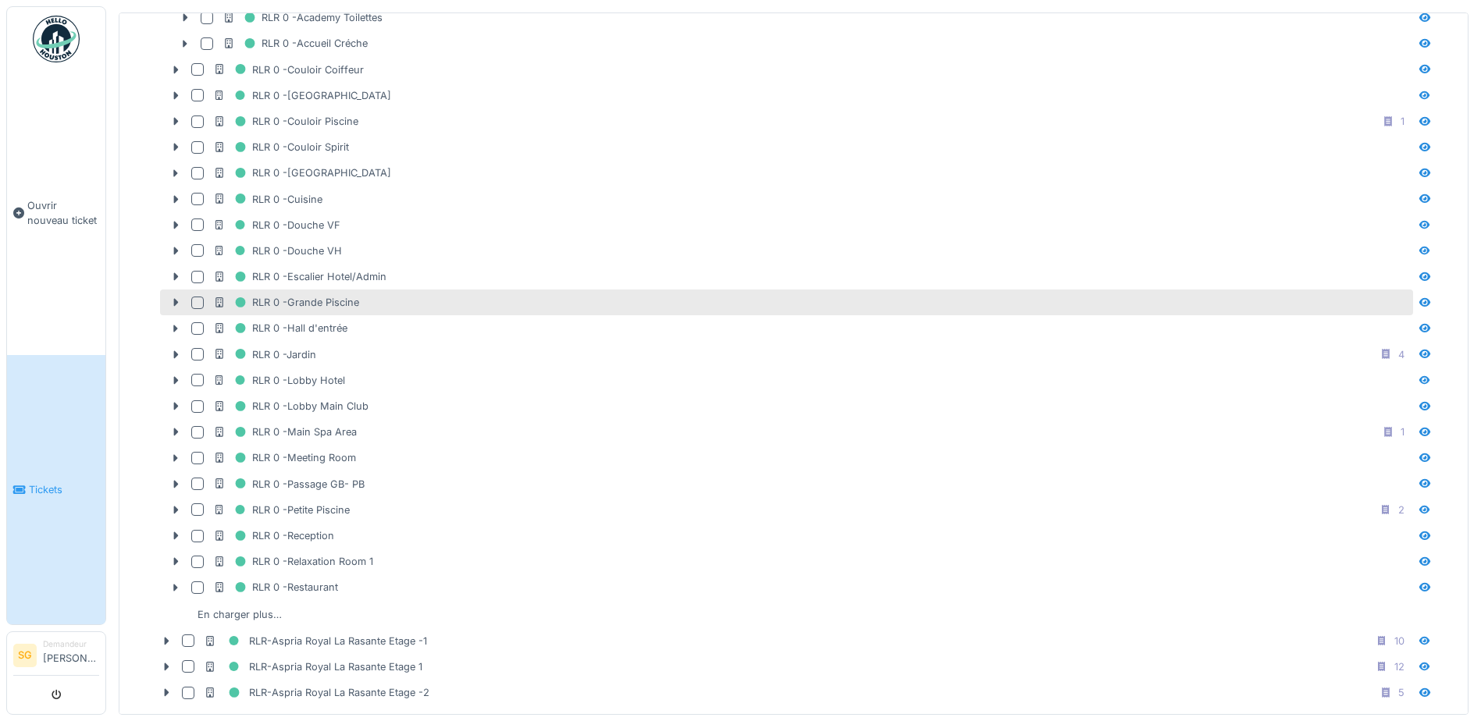
scroll to position [1093, 0]
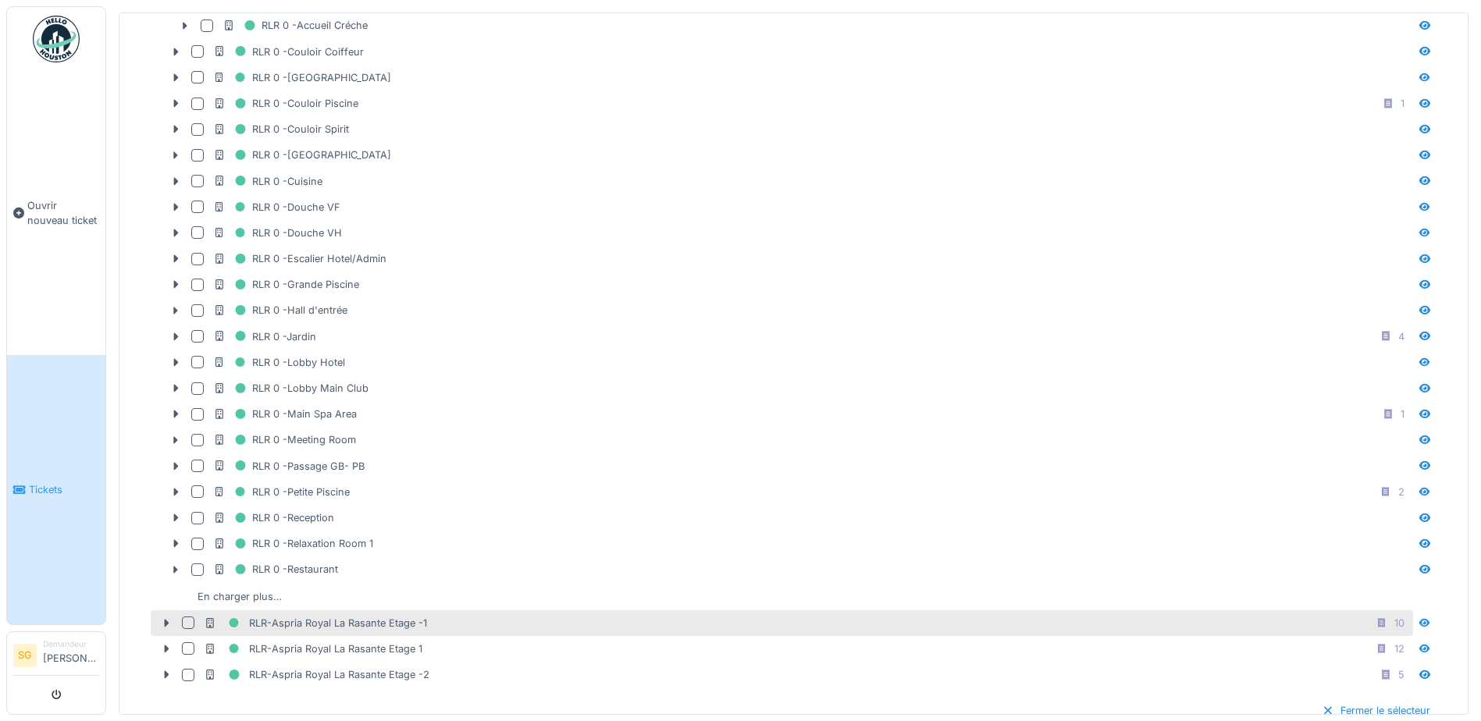
click at [245, 601] on div "En charger plus…" at bounding box center [239, 596] width 97 height 21
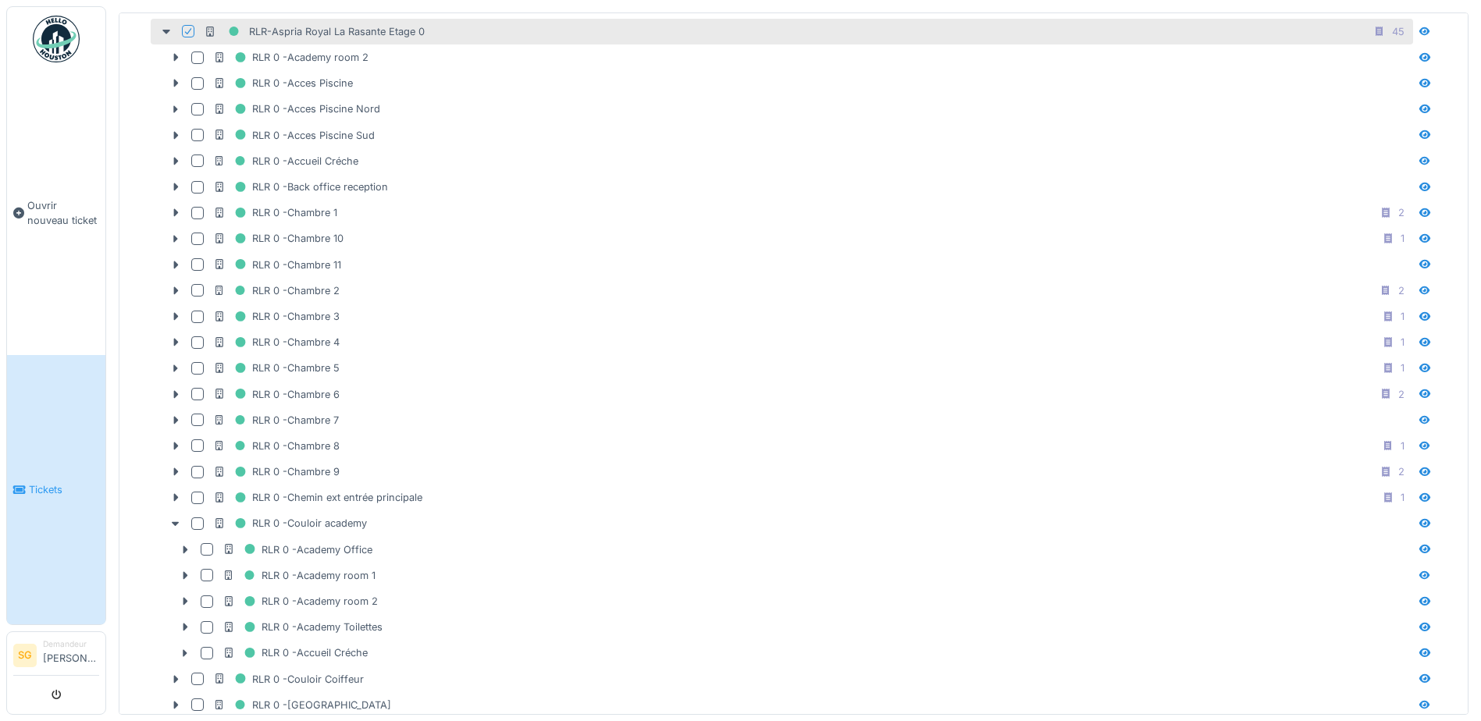
scroll to position [234, 0]
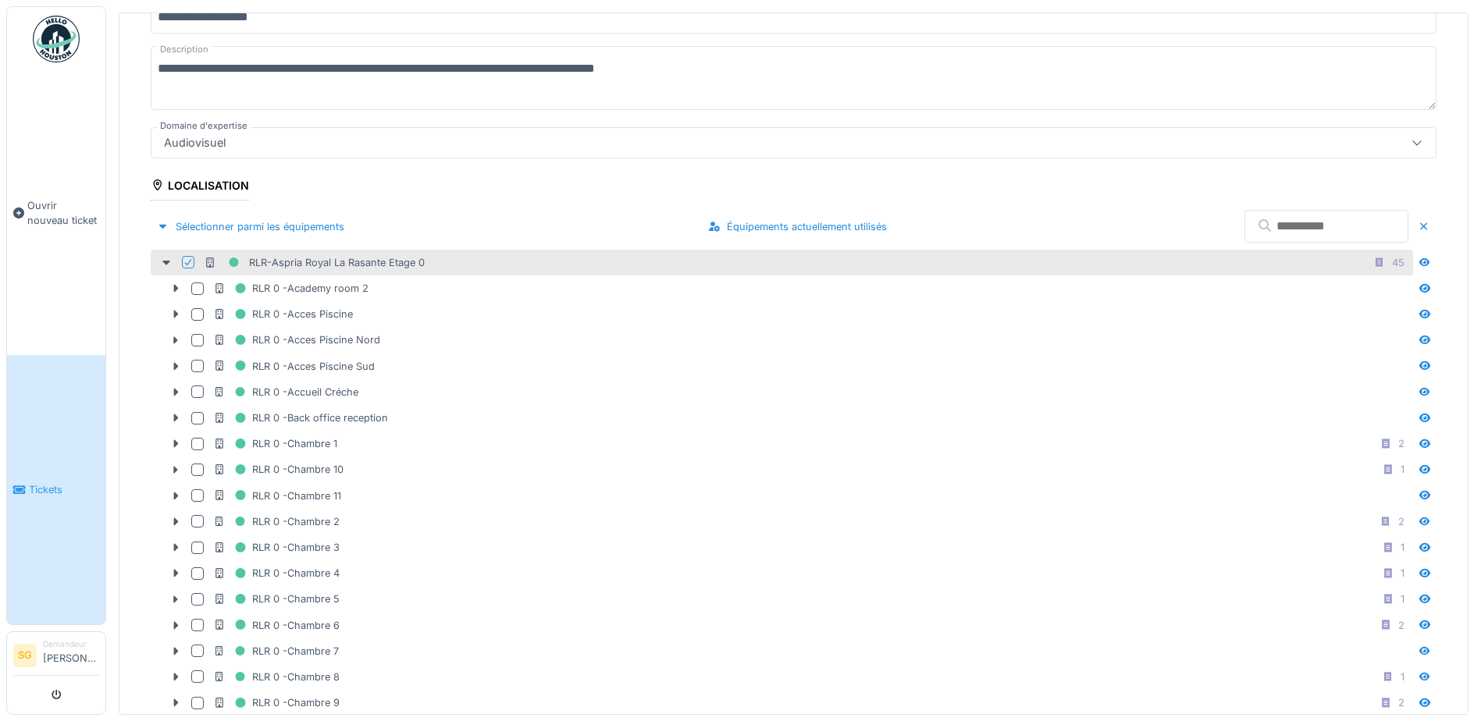
click at [187, 259] on icon at bounding box center [187, 262] width 9 height 8
click at [166, 261] on icon at bounding box center [166, 263] width 8 height 5
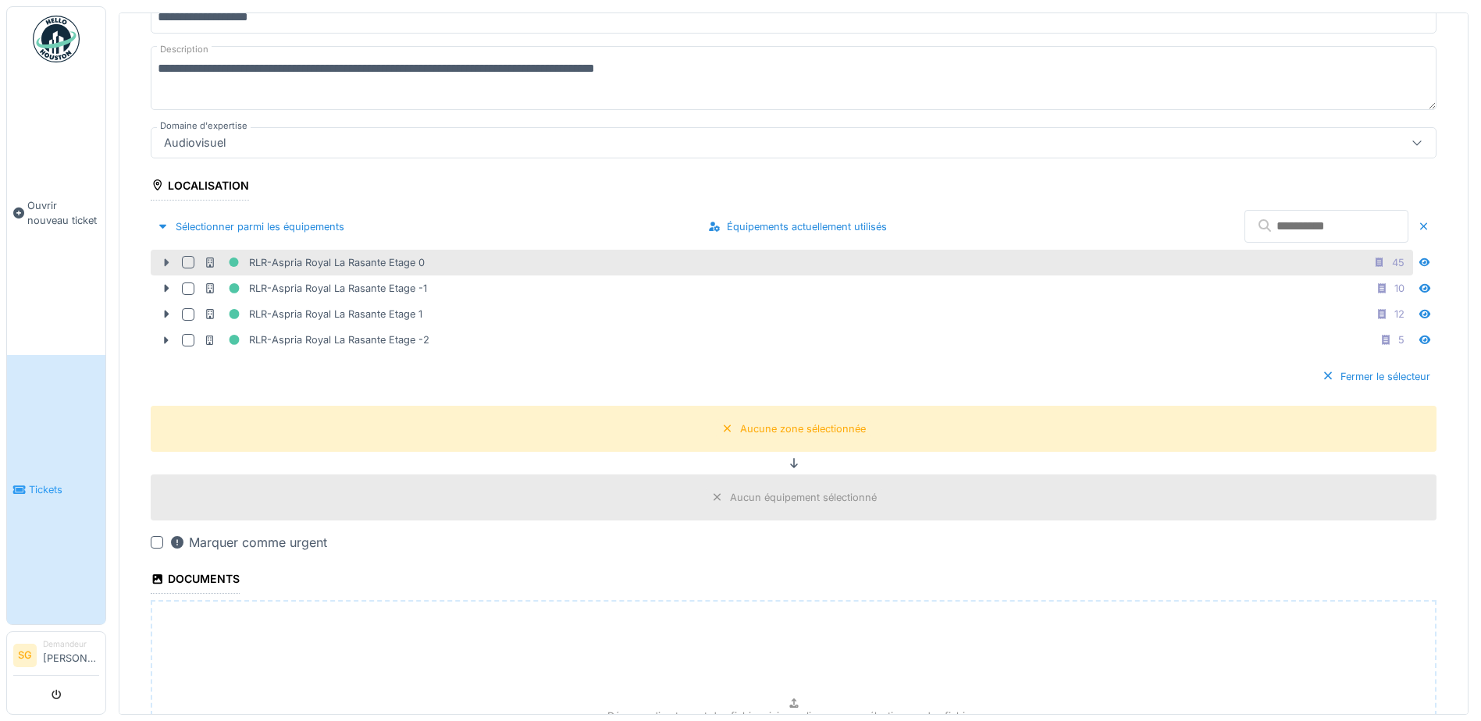
click at [167, 260] on icon at bounding box center [167, 263] width 5 height 8
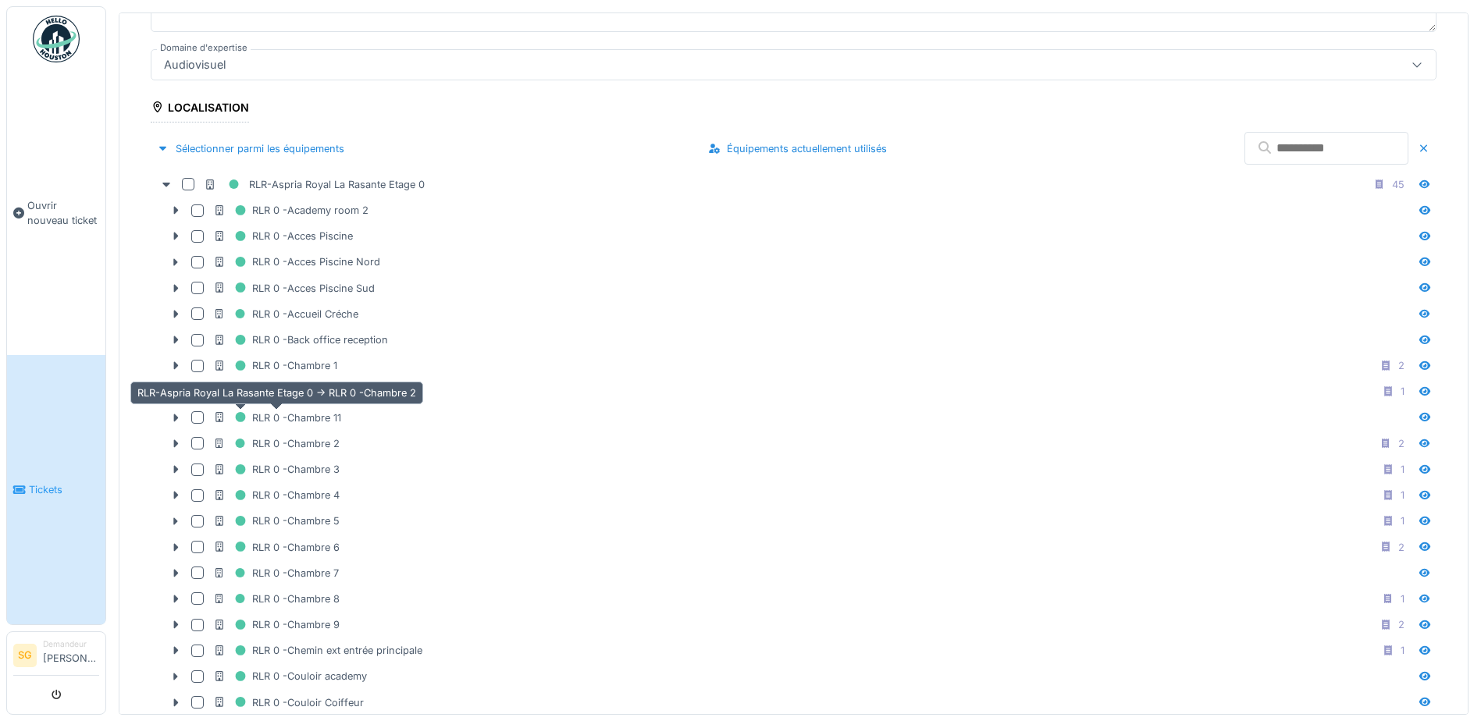
scroll to position [703, 0]
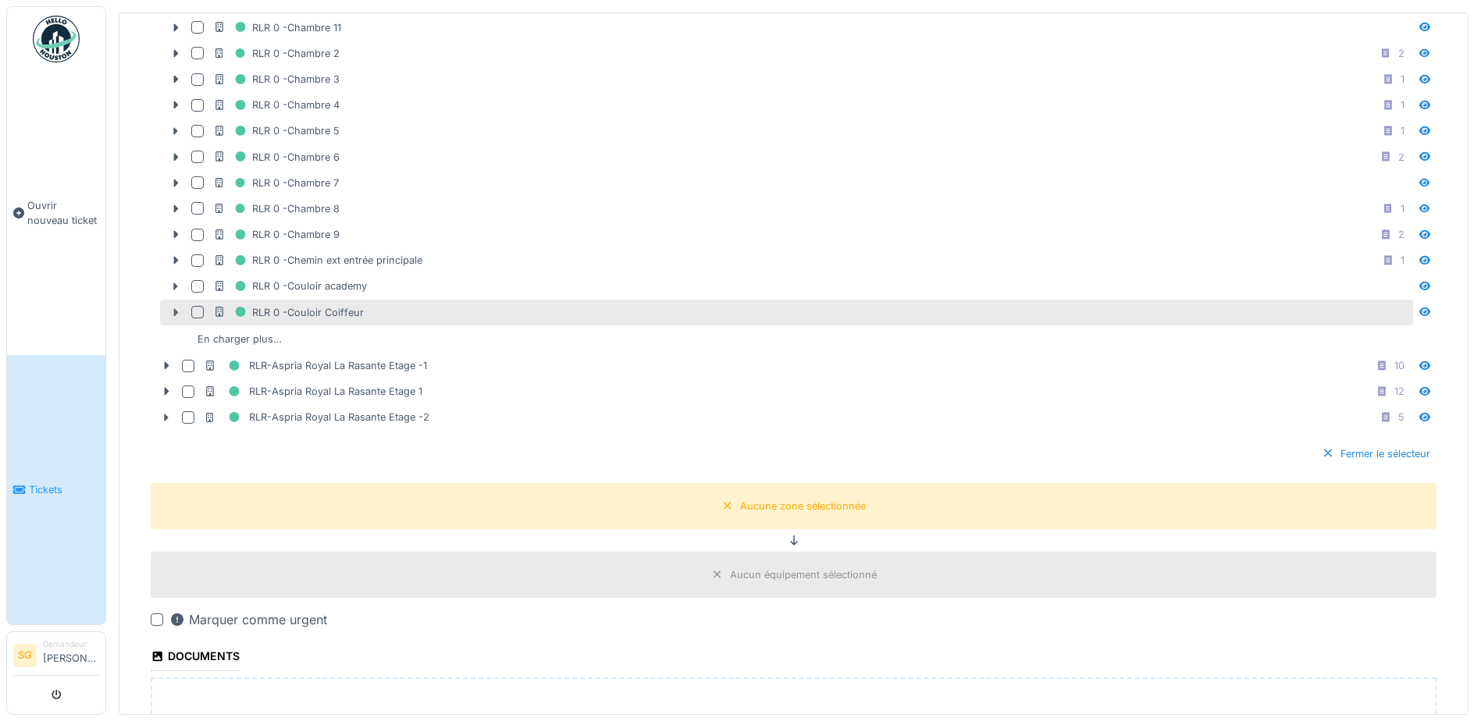
click at [174, 308] on icon at bounding box center [176, 312] width 5 height 8
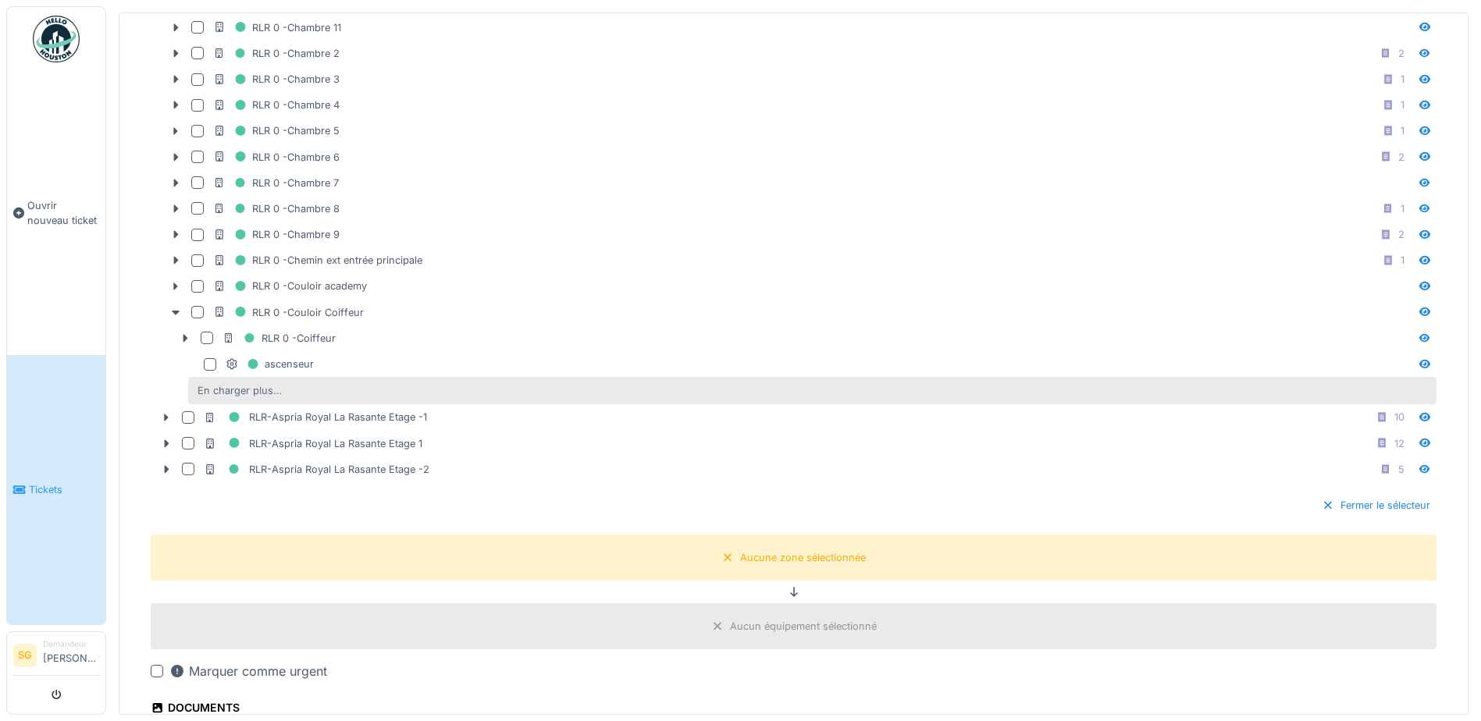
click at [223, 392] on div "En charger plus…" at bounding box center [239, 390] width 97 height 21
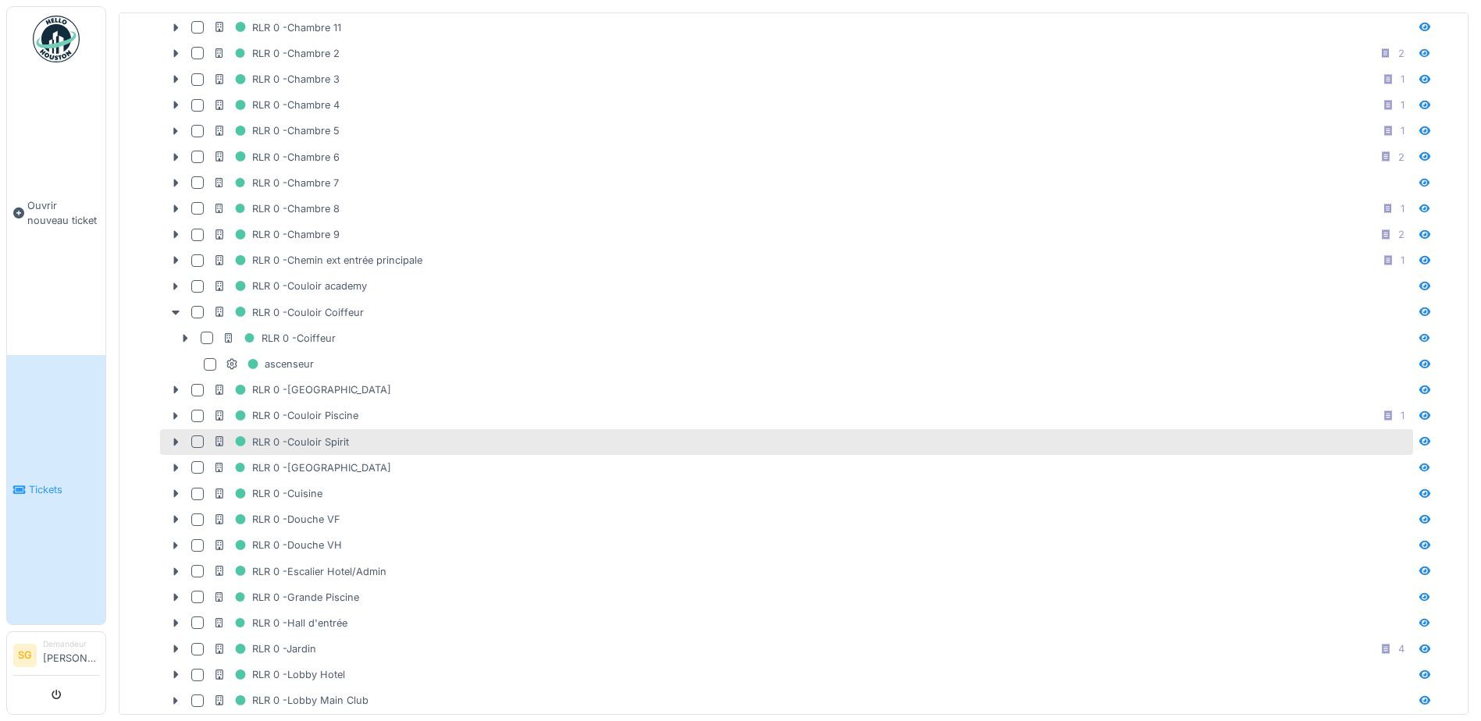
click at [196, 440] on div at bounding box center [197, 442] width 12 height 12
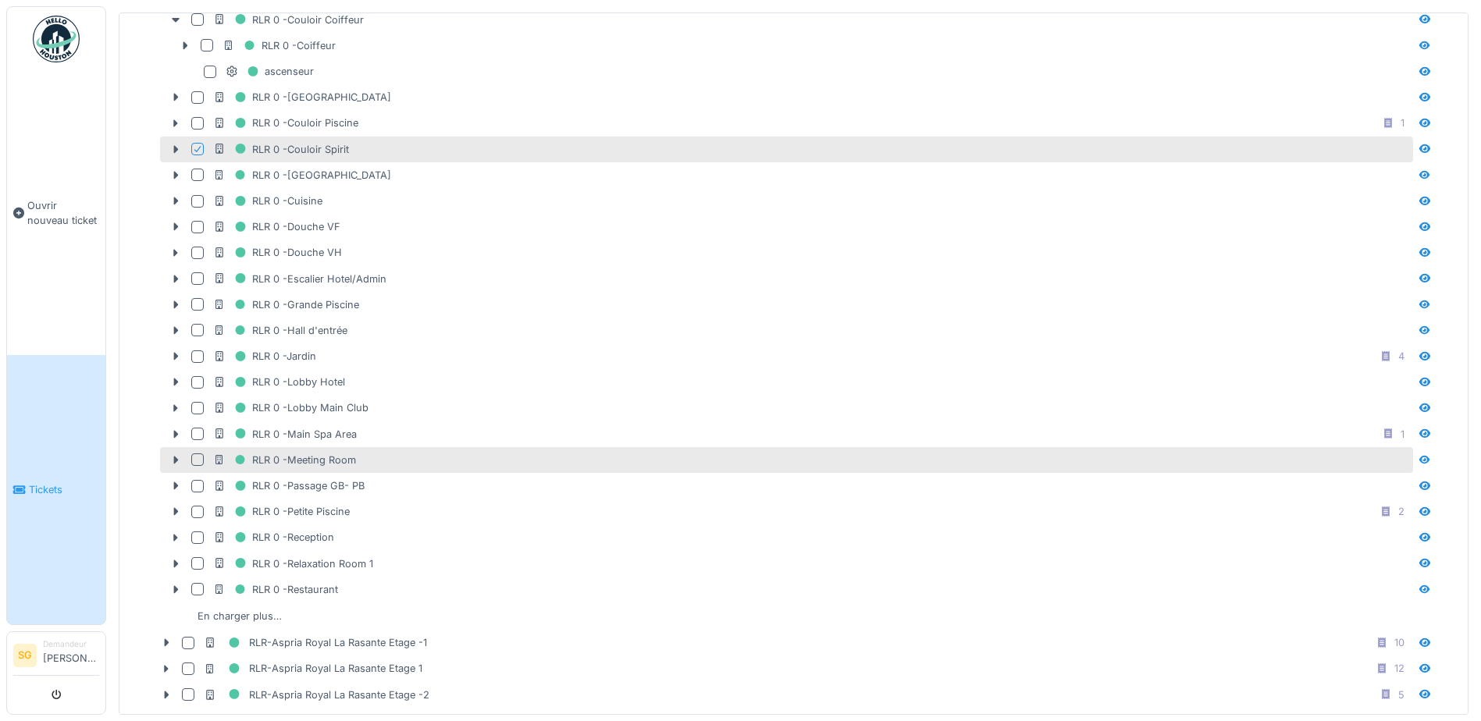
scroll to position [1015, 0]
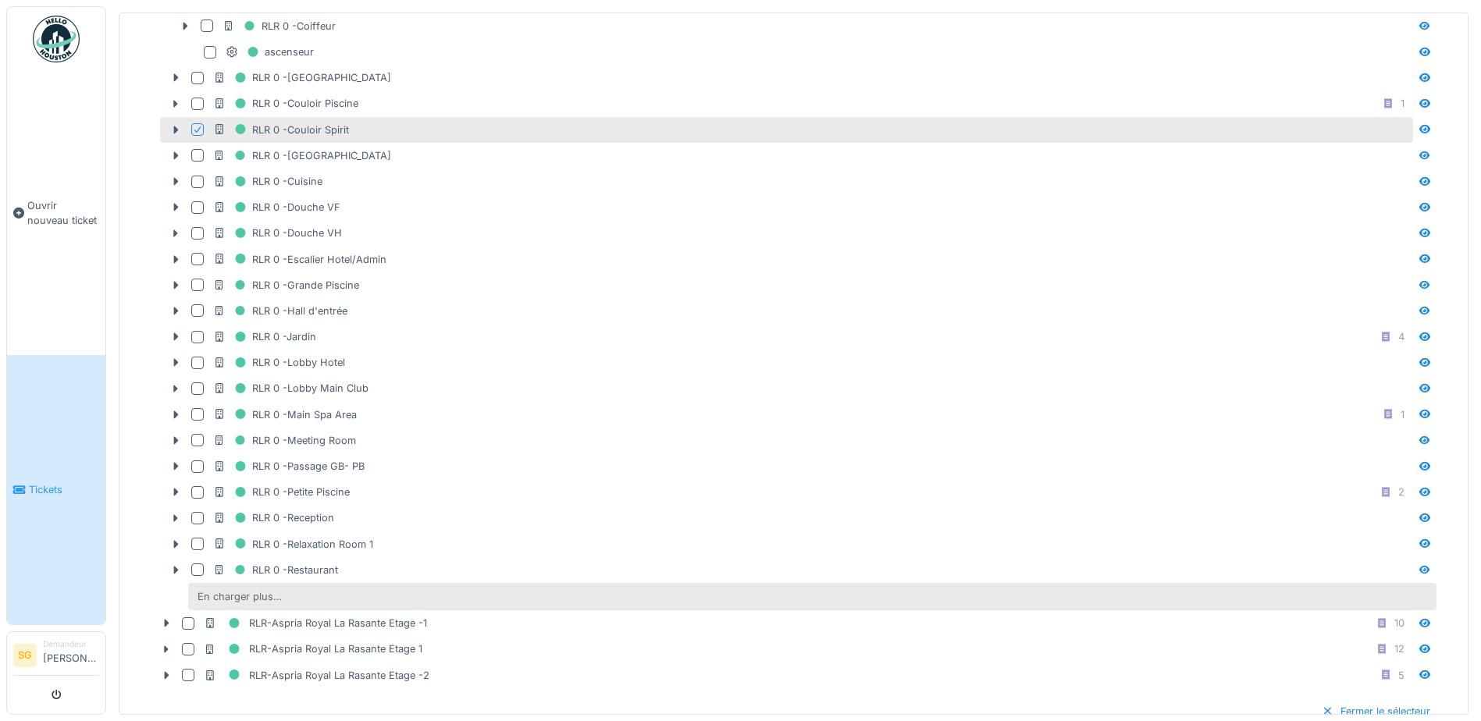
click at [212, 596] on div "En charger plus…" at bounding box center [239, 596] width 97 height 21
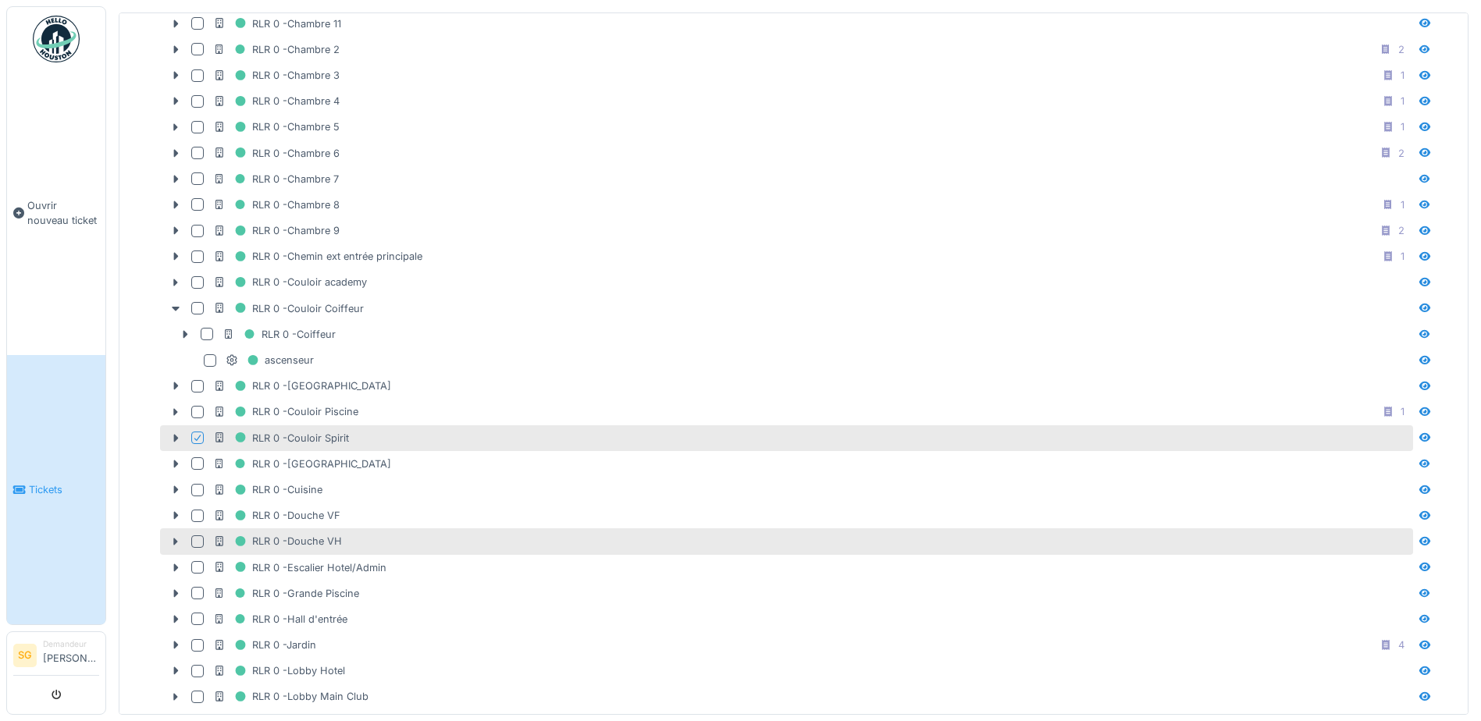
scroll to position [703, 0]
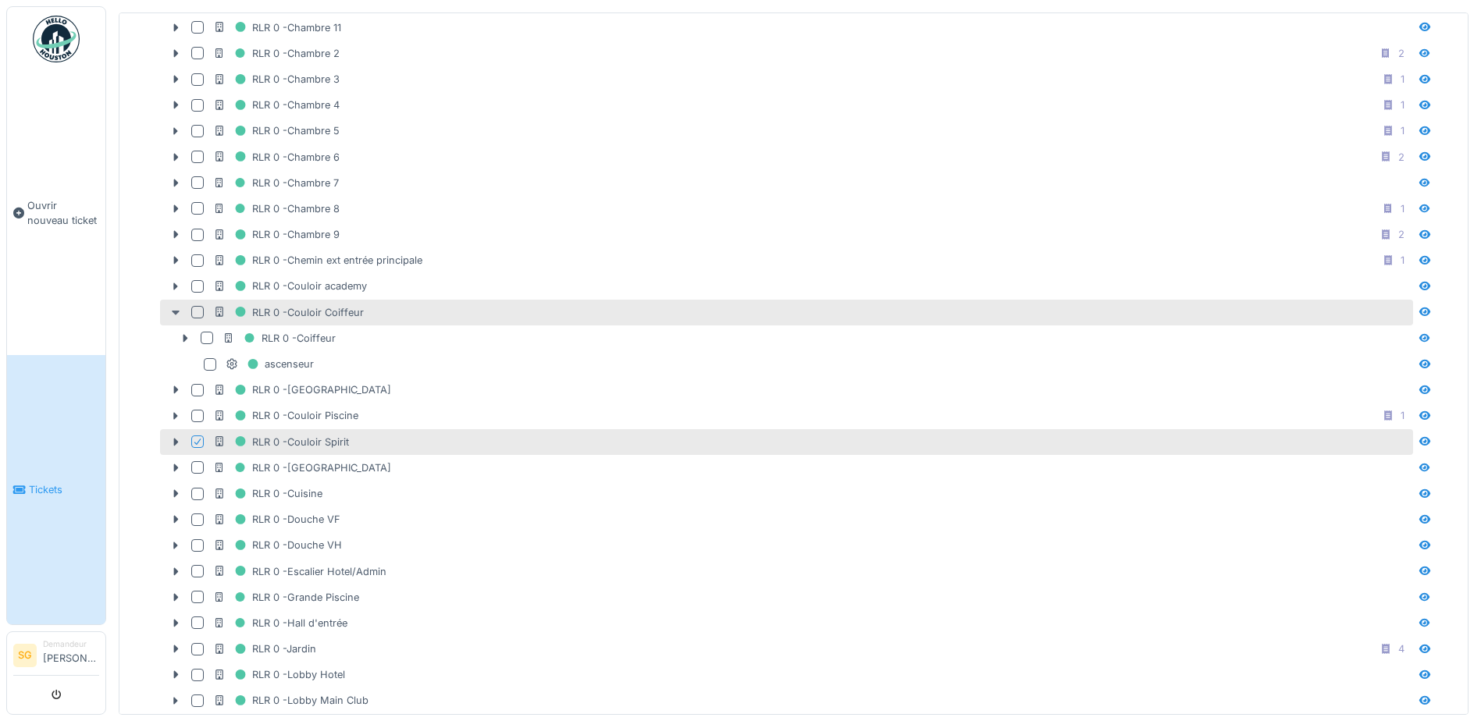
click at [177, 311] on icon at bounding box center [176, 313] width 8 height 5
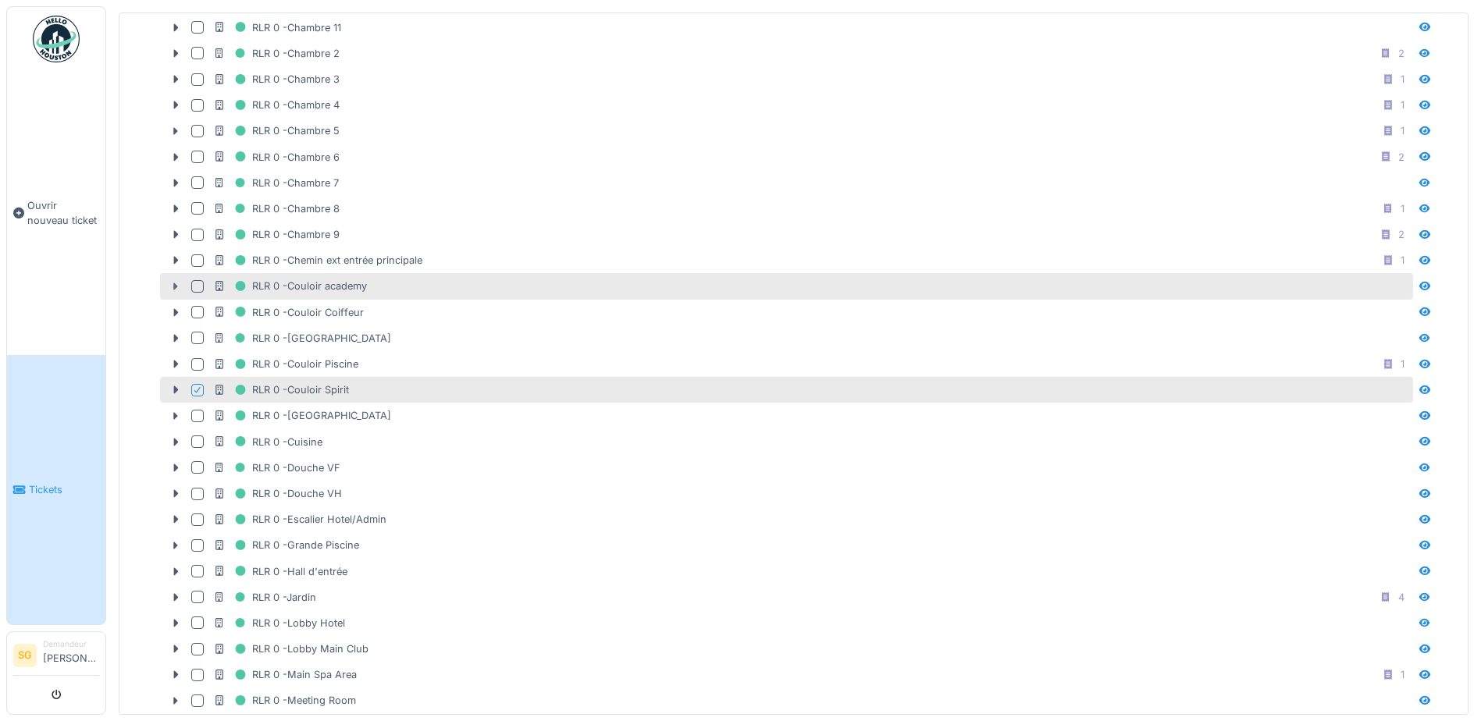
click at [172, 283] on icon at bounding box center [175, 287] width 12 height 10
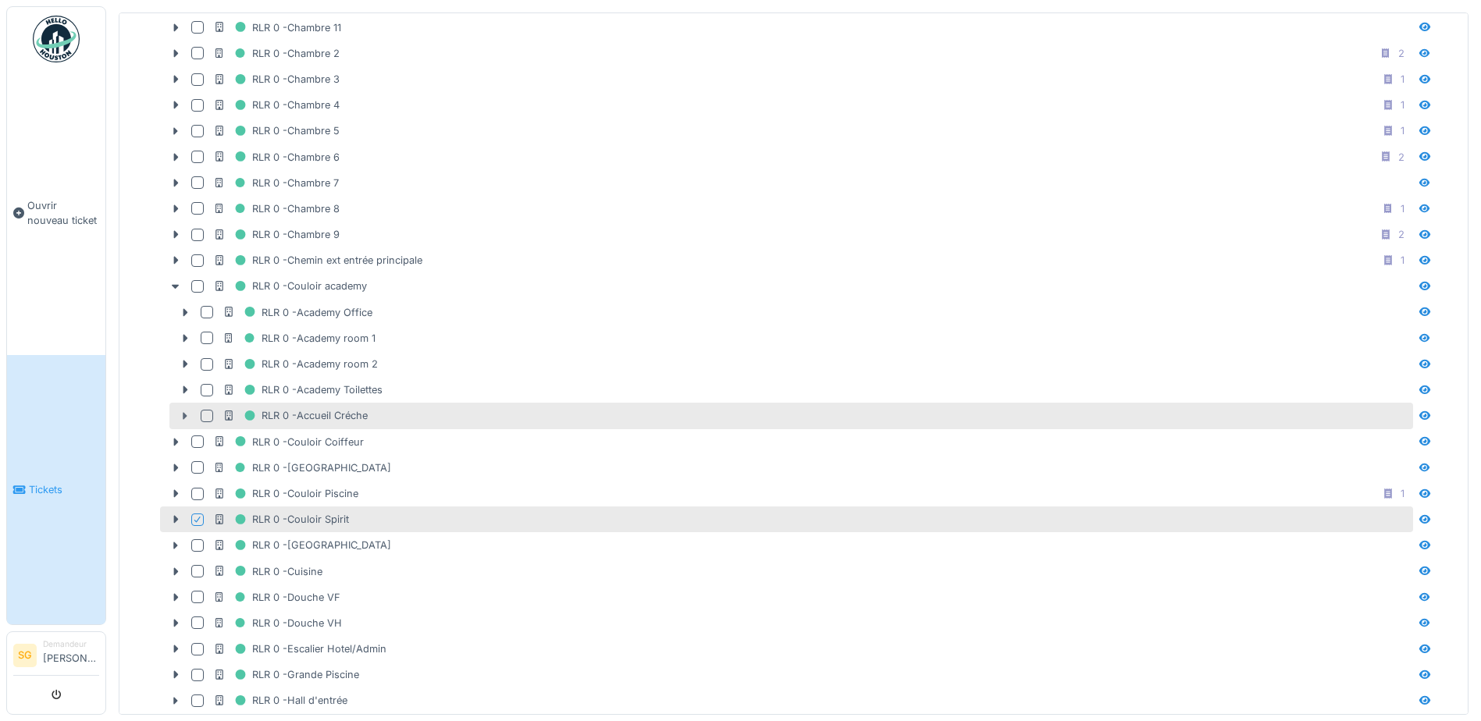
click at [187, 413] on icon at bounding box center [185, 416] width 5 height 8
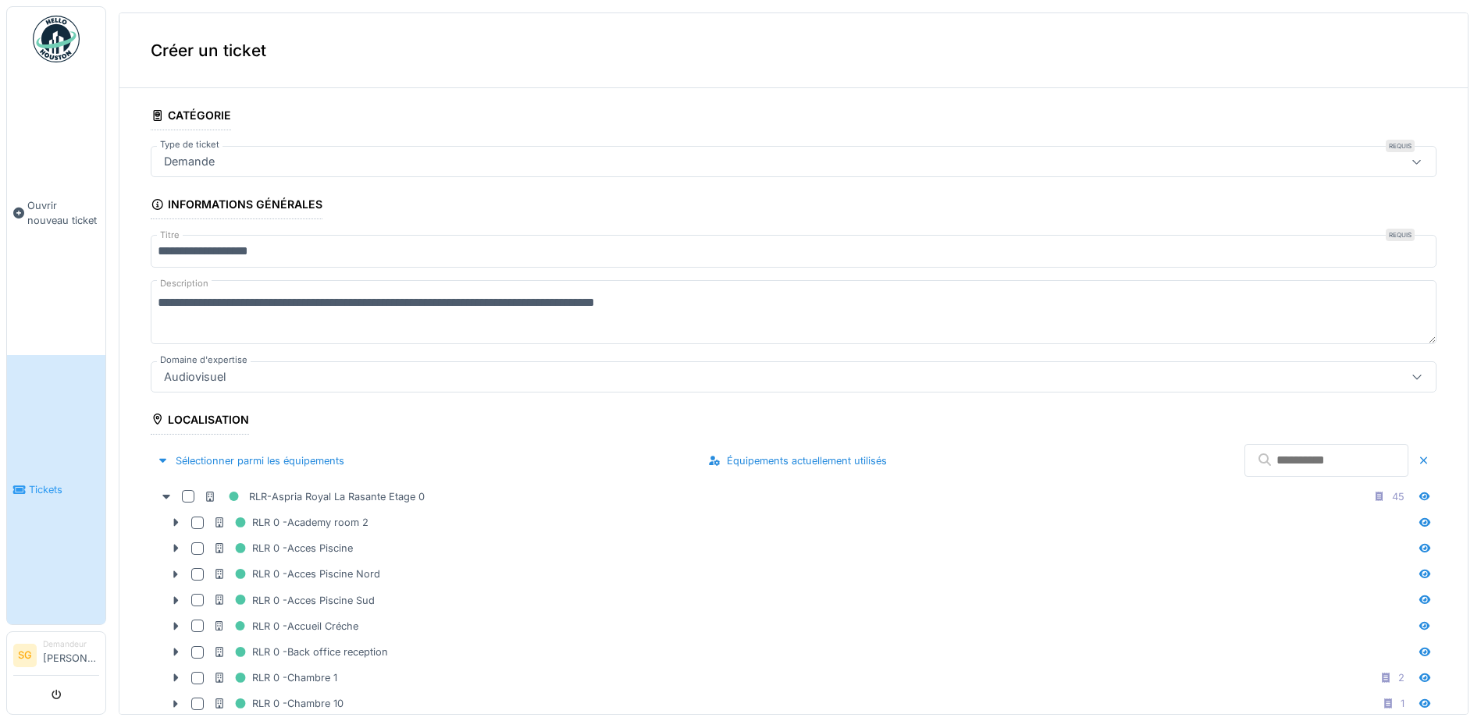
scroll to position [0, 0]
click at [164, 457] on div at bounding box center [163, 461] width 12 height 15
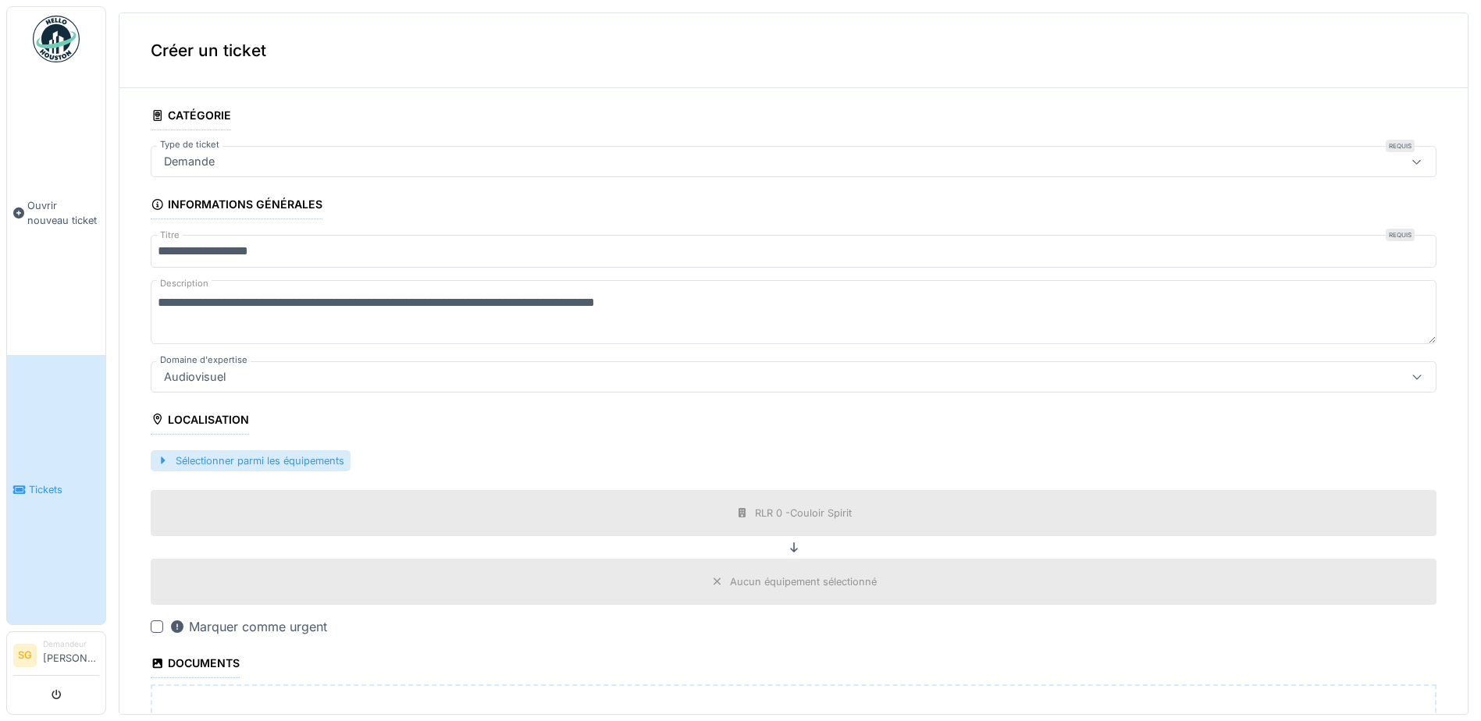
click at [162, 460] on div at bounding box center [163, 461] width 12 height 15
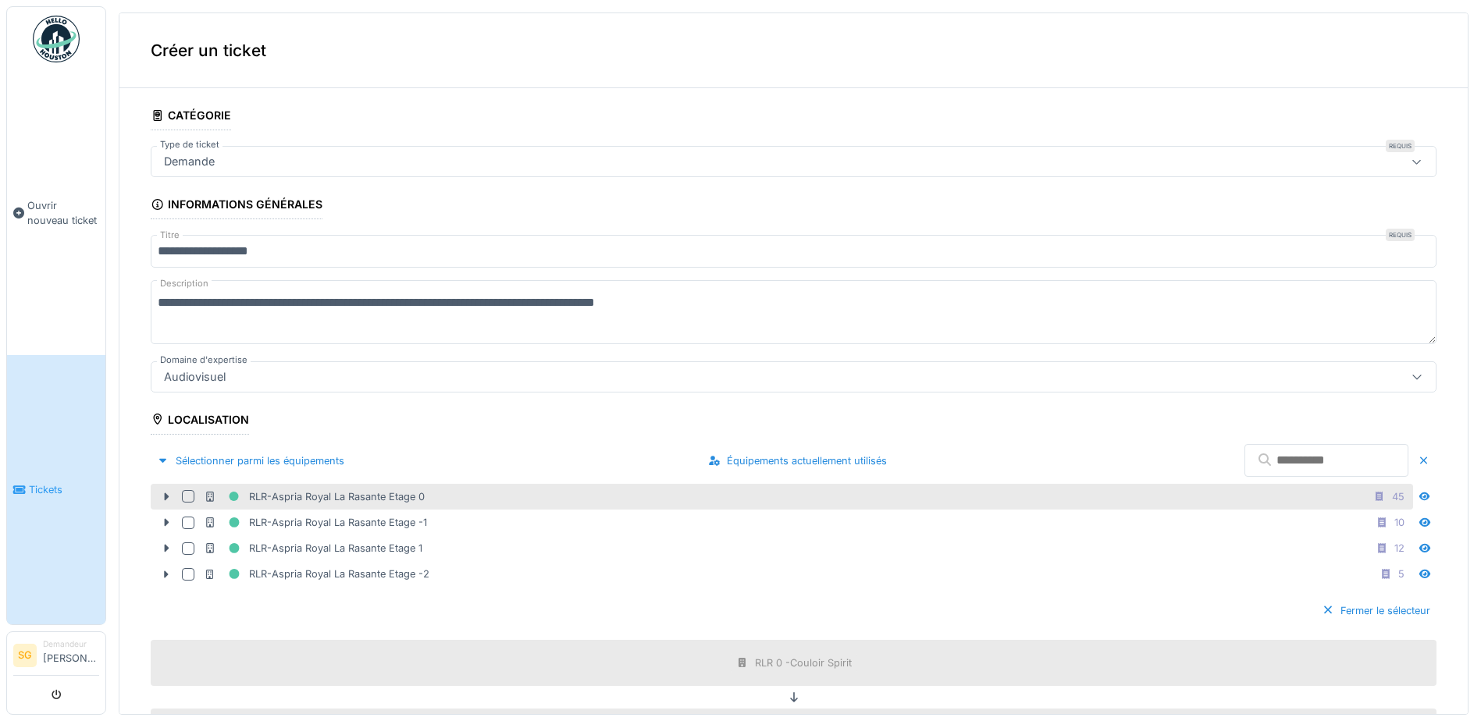
click at [187, 493] on div at bounding box center [188, 496] width 12 height 12
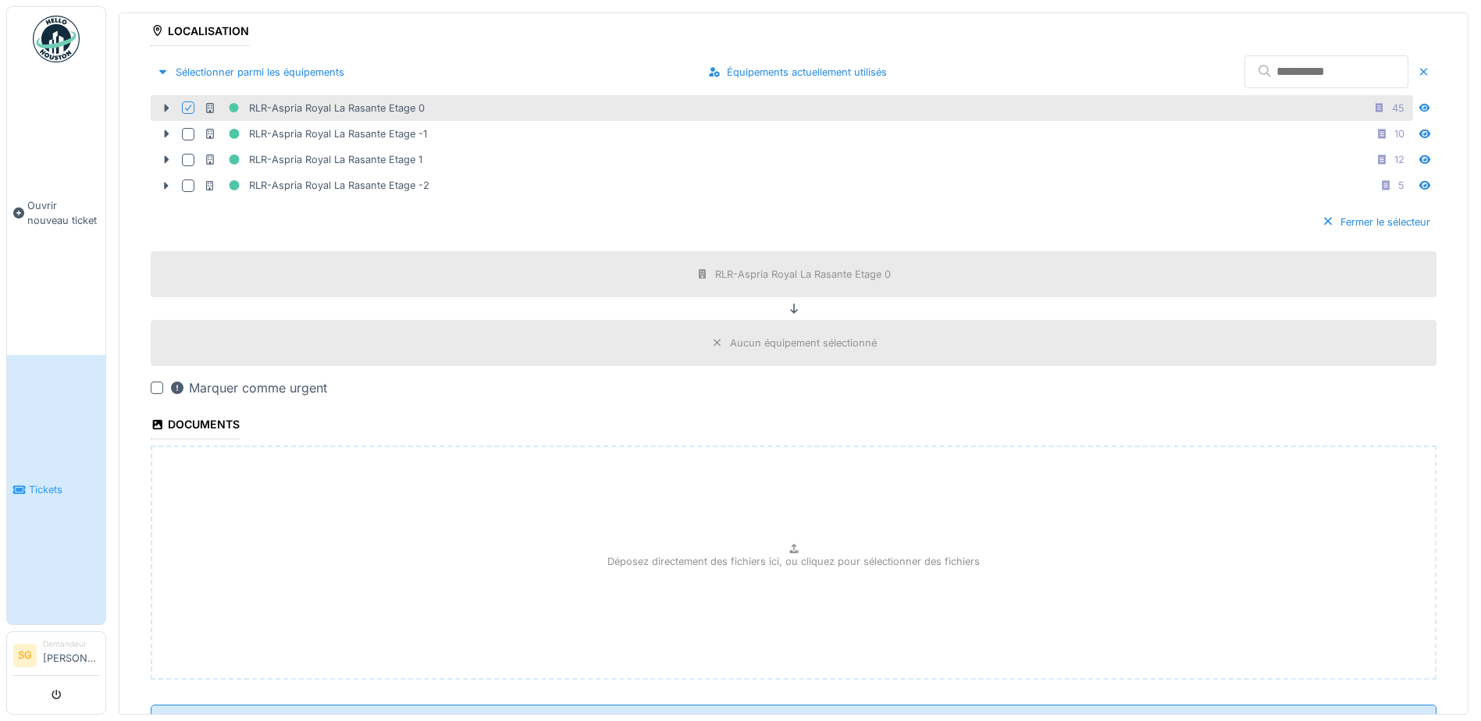
scroll to position [390, 0]
click at [155, 383] on div at bounding box center [157, 386] width 12 height 12
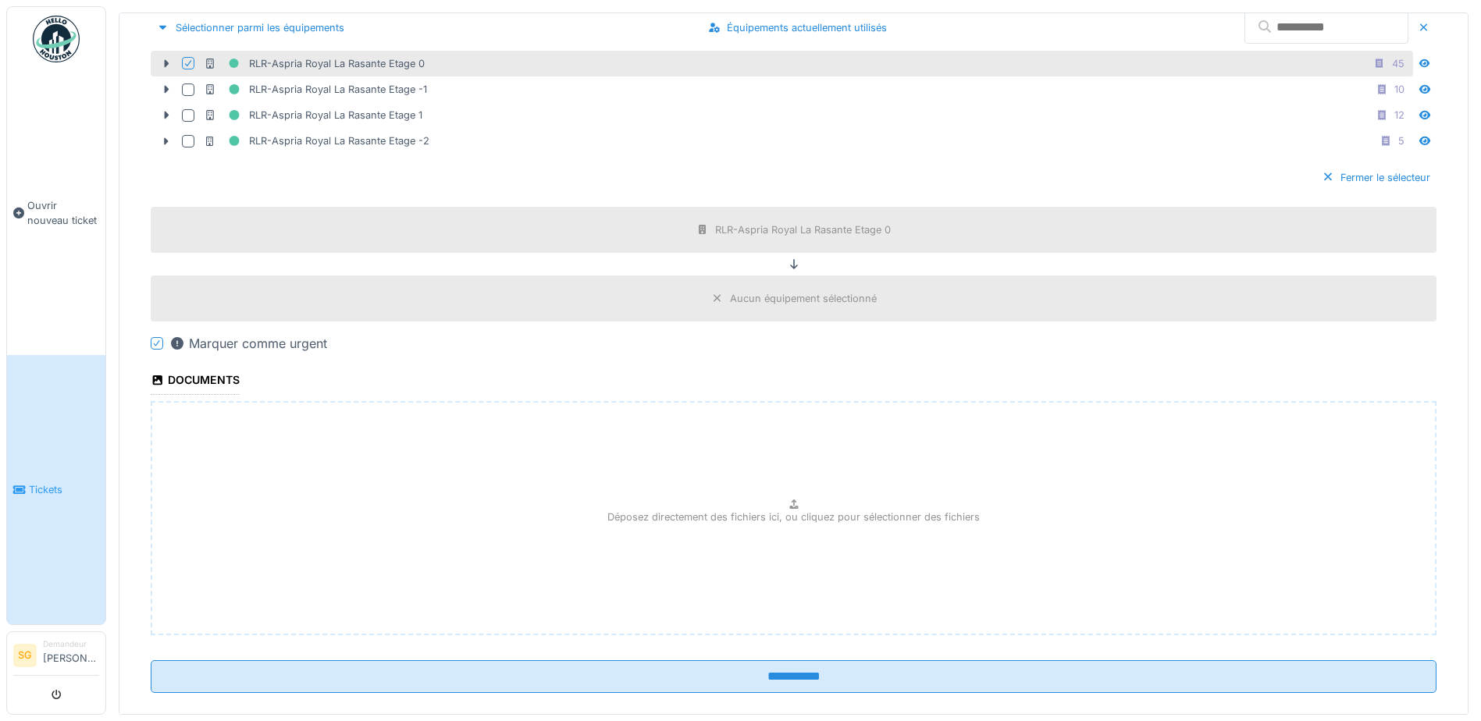
scroll to position [456, 0]
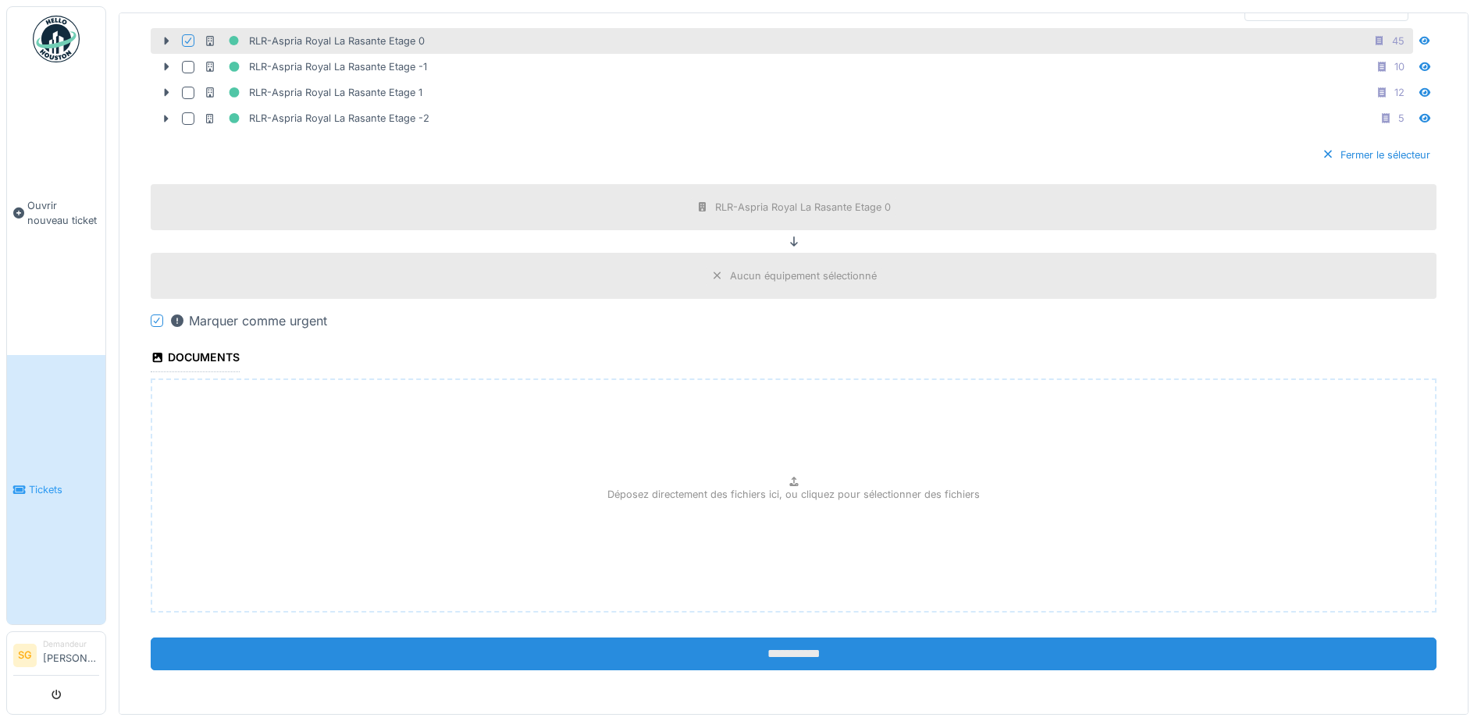
click at [772, 655] on input "**********" at bounding box center [794, 654] width 1286 height 33
